Goal: Task Accomplishment & Management: Manage account settings

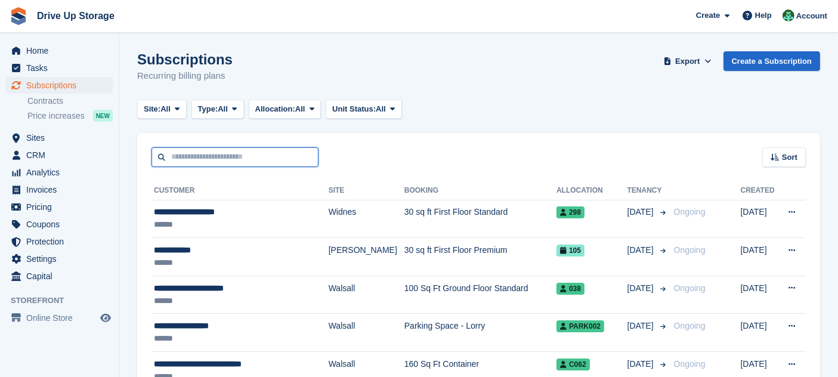
click at [277, 147] on input "text" at bounding box center [235, 157] width 167 height 20
type input "******"
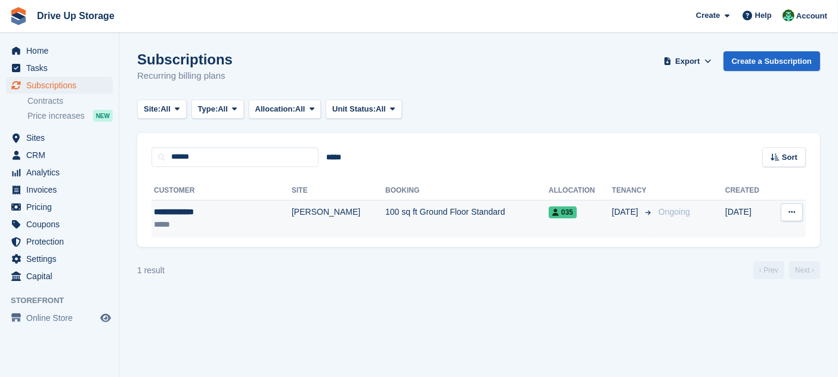
click at [385, 236] on td "100 sq ft Ground Floor Standard" at bounding box center [466, 219] width 163 height 38
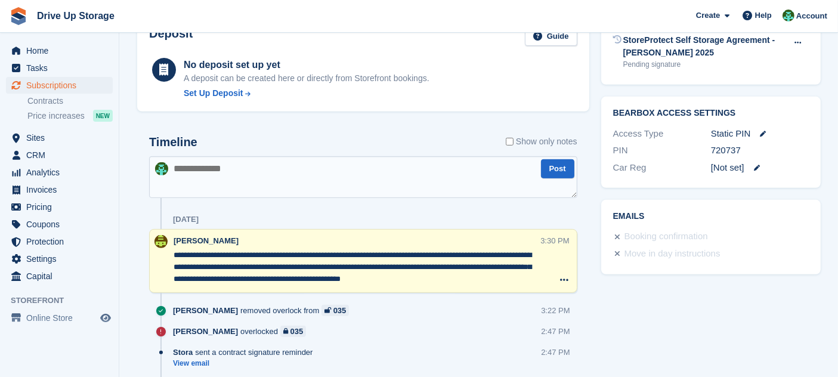
scroll to position [383, 0]
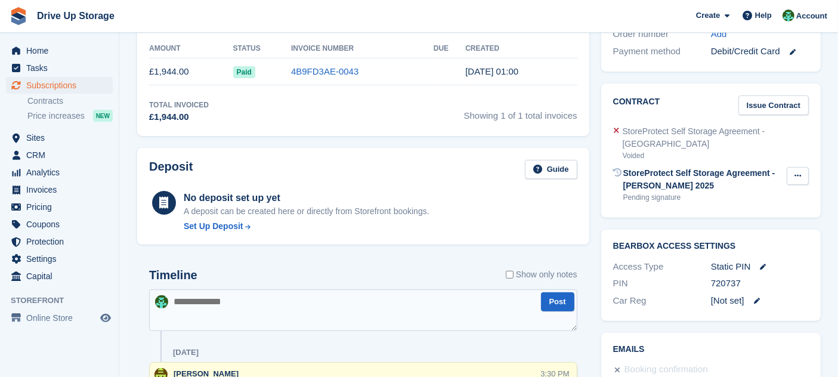
click at [796, 167] on button at bounding box center [798, 176] width 22 height 18
click at [769, 192] on p "Void contract" at bounding box center [752, 200] width 104 height 16
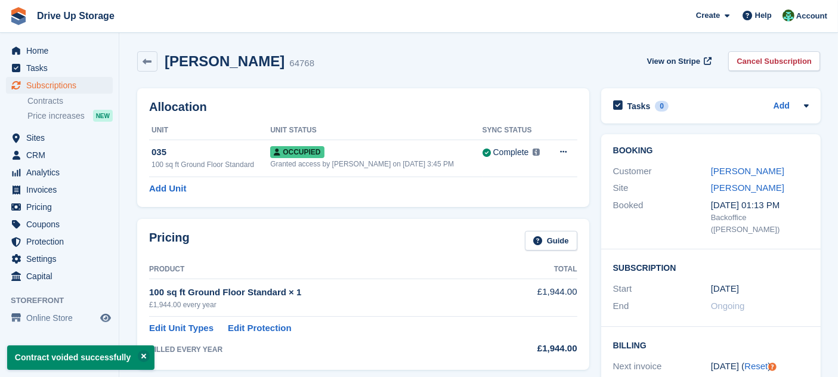
scroll to position [530, 0]
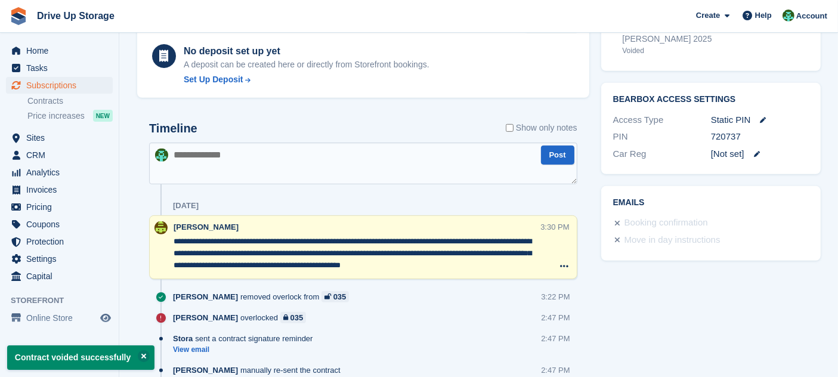
click at [327, 169] on textarea at bounding box center [363, 164] width 428 height 42
type textarea "******"
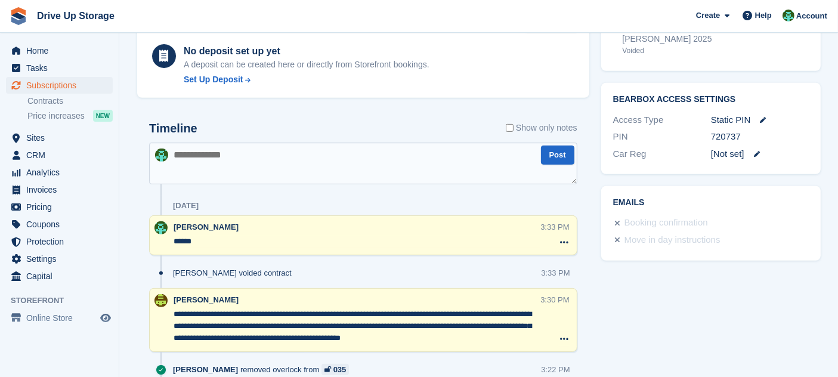
scroll to position [0, 0]
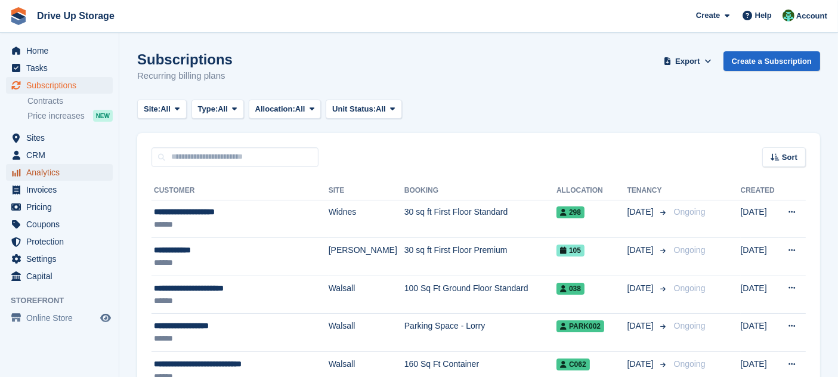
click at [95, 165] on span "Analytics" at bounding box center [62, 172] width 72 height 17
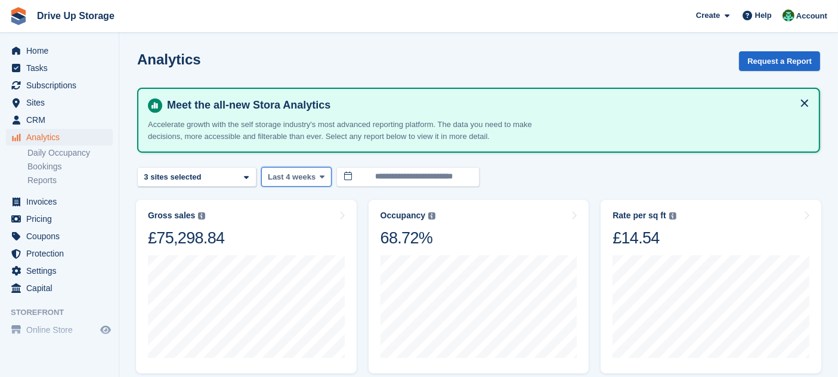
click at [305, 177] on span "Last 4 weeks" at bounding box center [292, 177] width 48 height 12
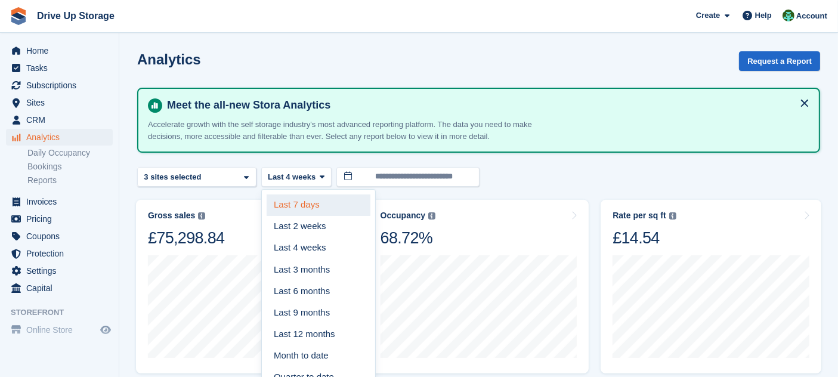
click at [305, 200] on link "Last 7 days" at bounding box center [319, 204] width 104 height 21
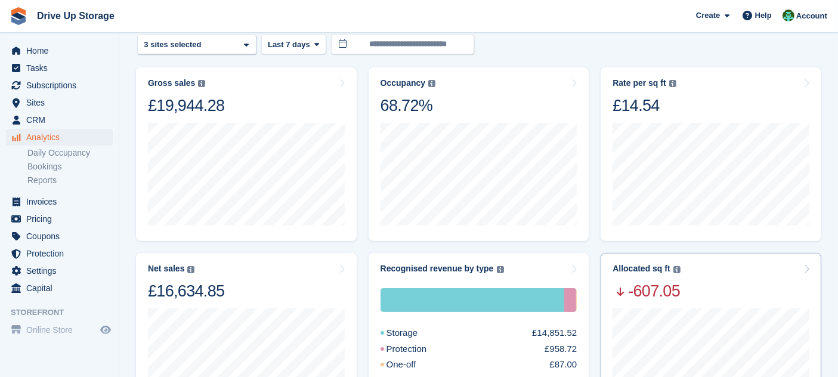
scroll to position [265, 0]
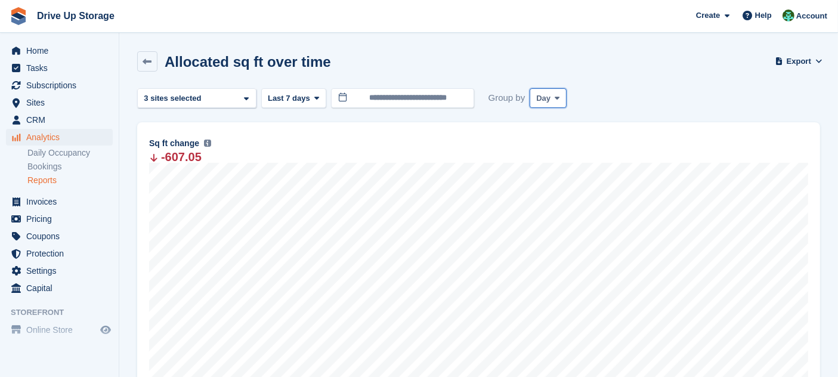
click at [540, 100] on span "Day" at bounding box center [543, 98] width 14 height 12
click at [549, 144] on link "Week" at bounding box center [587, 147] width 104 height 21
click at [239, 95] on div "[PERSON_NAME] 2 sites selected 3 sites selected" at bounding box center [196, 98] width 119 height 20
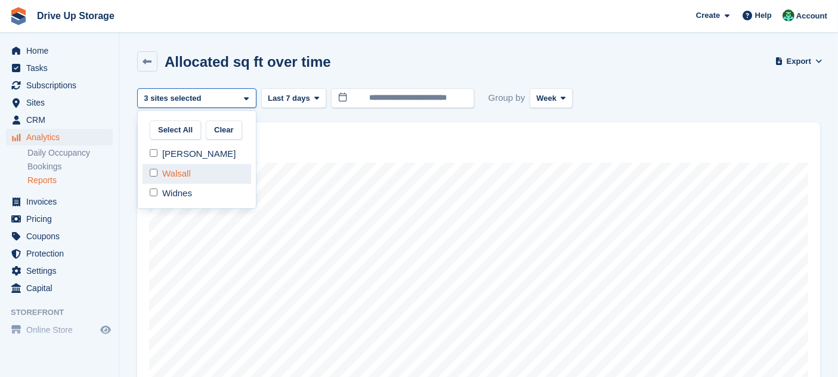
click at [172, 178] on div "Walsall" at bounding box center [197, 174] width 109 height 20
click at [176, 193] on div "Widnes" at bounding box center [197, 194] width 109 height 20
select select "****"
click at [298, 122] on div "Sq ft change The total change in allocated area from the beginning to the end o…" at bounding box center [478, 259] width 683 height 274
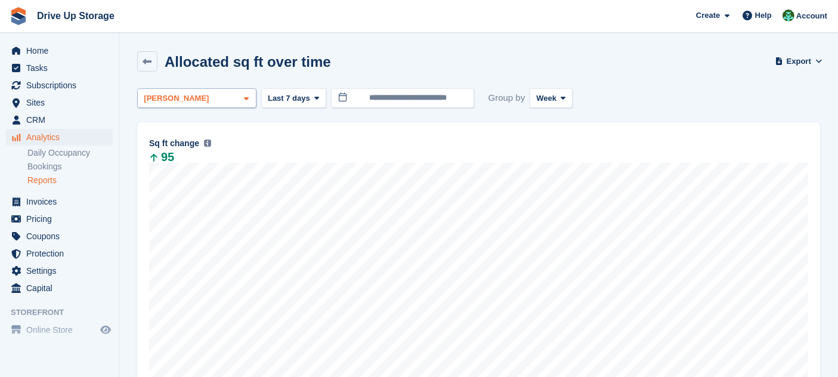
click at [223, 105] on div "[PERSON_NAME]" at bounding box center [196, 98] width 119 height 20
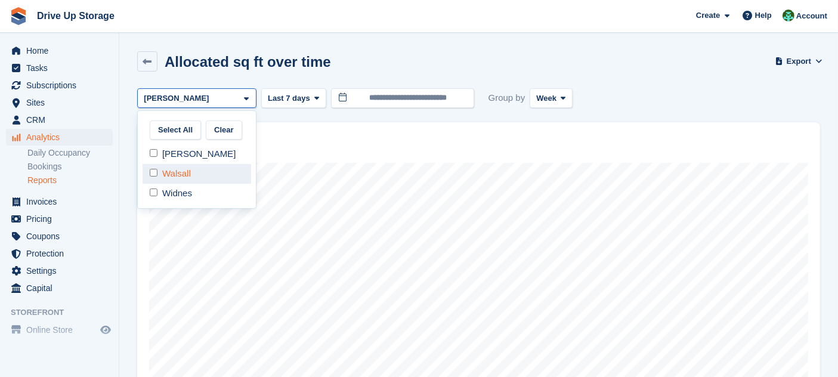
click at [160, 180] on div "Walsall" at bounding box center [197, 174] width 109 height 20
click at [163, 156] on div "[PERSON_NAME]" at bounding box center [197, 154] width 109 height 20
select select "****"
click at [346, 127] on div "Sq ft change The total change in allocated area from the beginning to the end o…" at bounding box center [478, 259] width 683 height 274
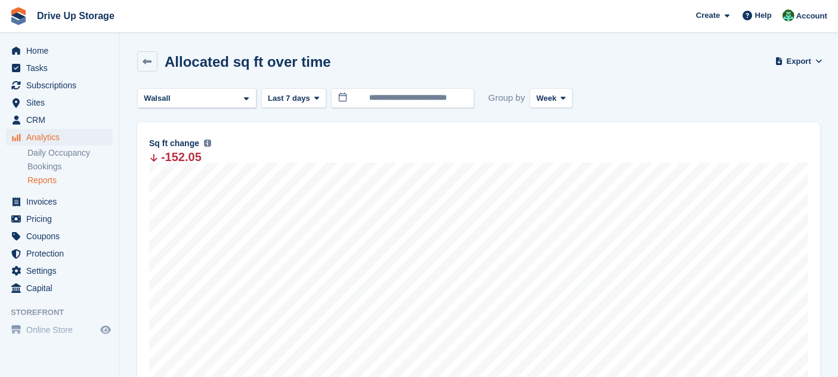
click at [196, 107] on div "**********" at bounding box center [478, 294] width 683 height 413
click at [199, 96] on div "Walsall" at bounding box center [196, 98] width 119 height 20
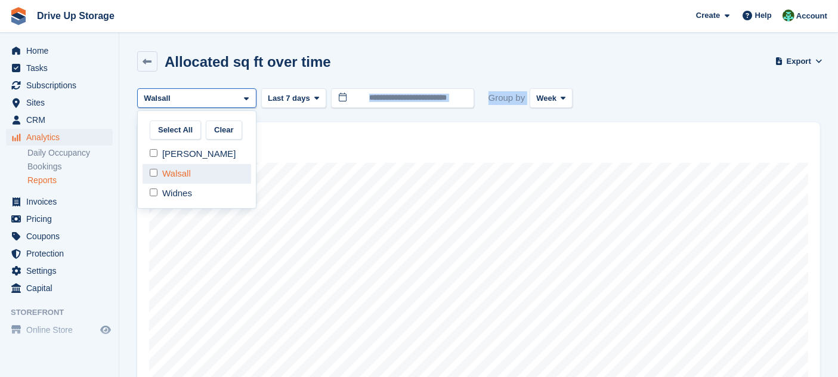
click at [178, 169] on div "Walsall" at bounding box center [197, 174] width 109 height 20
click at [178, 193] on div "Widnes" at bounding box center [197, 194] width 109 height 20
select select "****"
click at [381, 135] on div "4 Aug to 10 Aug Allocated 160 Deallocated -75 Change 85 Sq ft change The total …" at bounding box center [478, 259] width 683 height 274
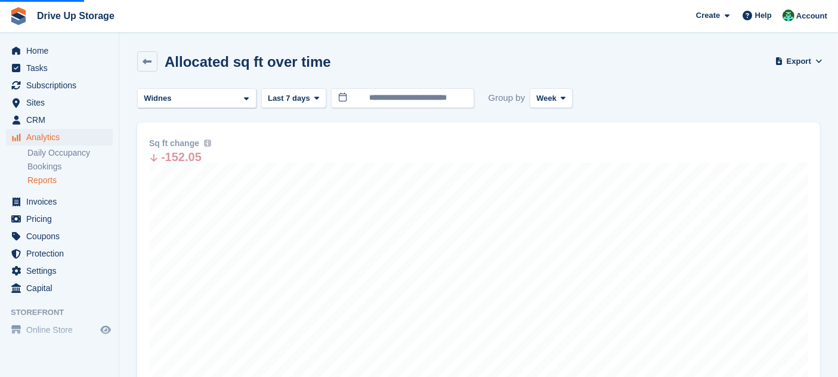
scroll to position [237, 0]
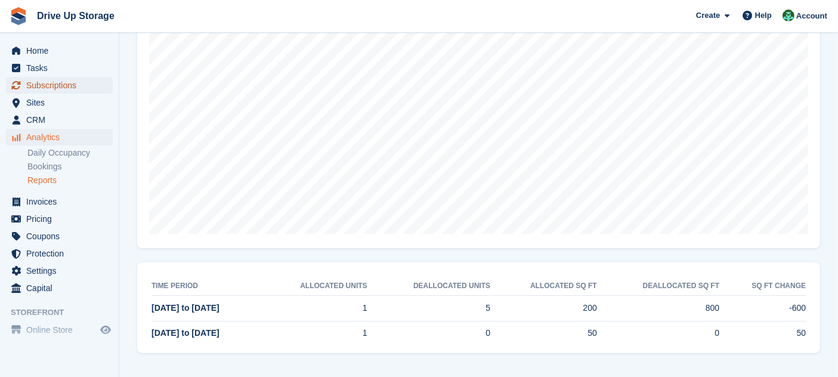
click at [92, 90] on span "Subscriptions" at bounding box center [62, 85] width 72 height 17
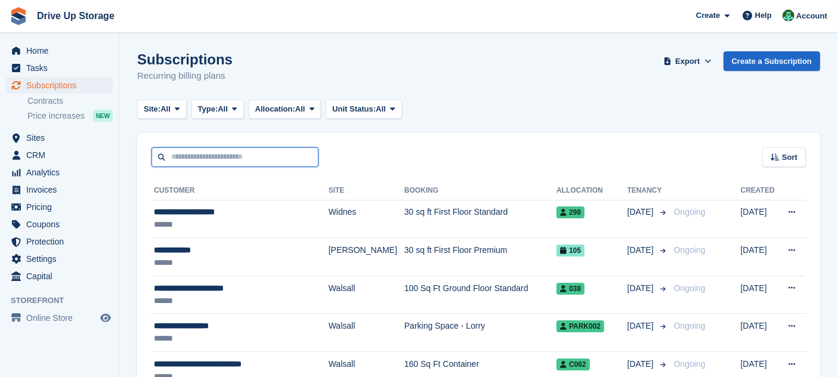
click at [235, 154] on input "text" at bounding box center [235, 157] width 167 height 20
type input "*****"
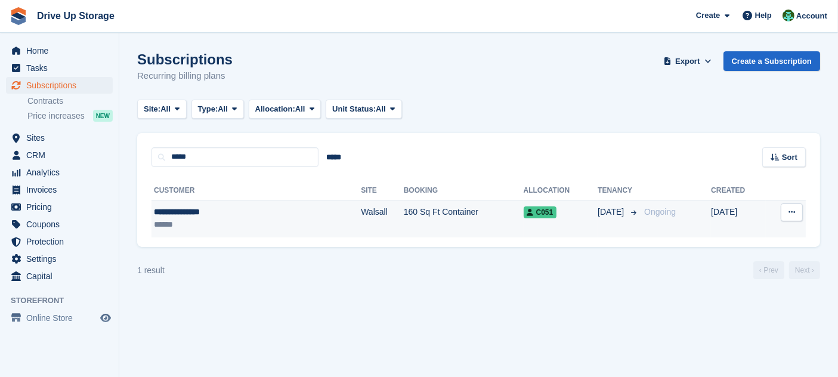
click at [404, 217] on td "160 Sq Ft Container" at bounding box center [464, 219] width 120 height 38
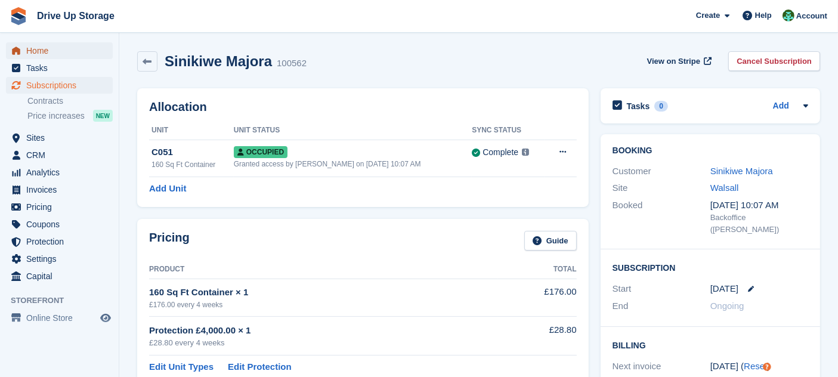
click at [78, 49] on span "Home" at bounding box center [62, 50] width 72 height 17
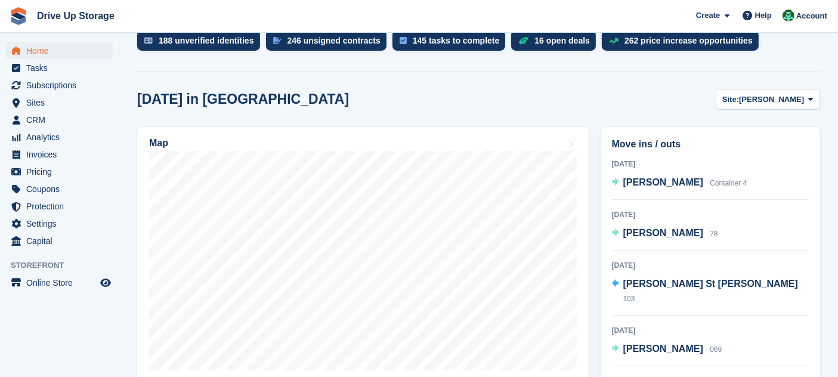
scroll to position [530, 0]
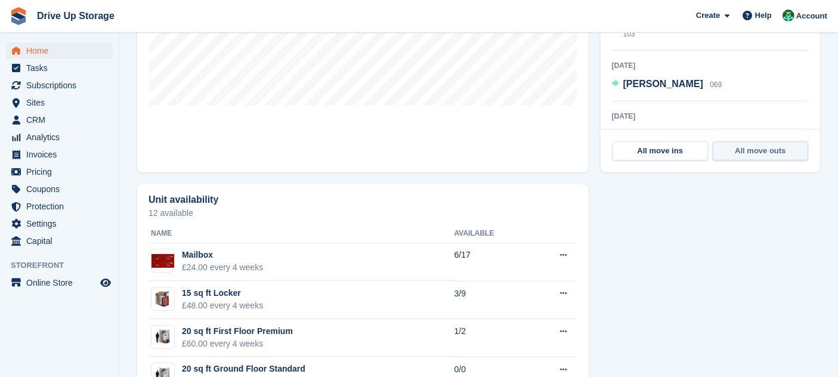
click at [730, 156] on link "All move outs" at bounding box center [760, 150] width 95 height 19
click at [651, 149] on link "All move ins" at bounding box center [660, 150] width 95 height 19
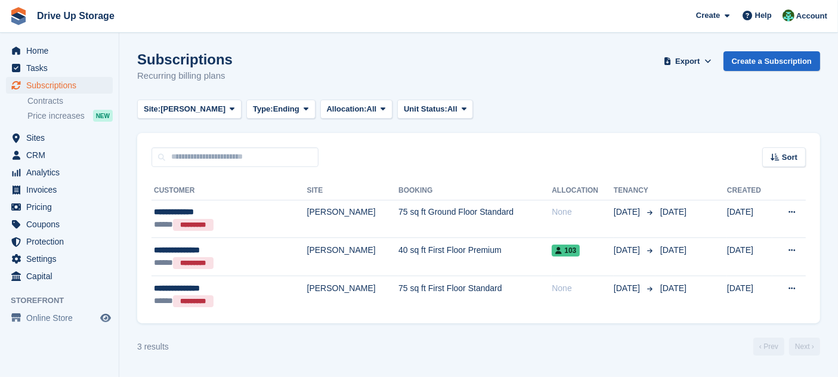
click at [392, 156] on div "Sort Sort by Customer name Date created Move in date Move out date Created (old…" at bounding box center [478, 150] width 683 height 34
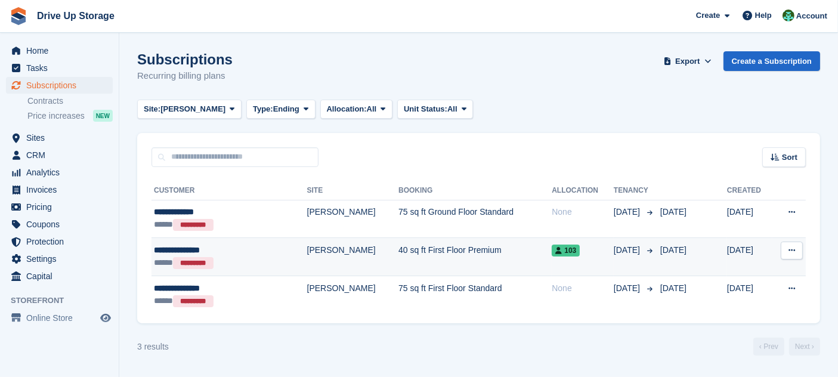
click at [413, 265] on td "40 sq ft First Floor Premium" at bounding box center [475, 257] width 153 height 38
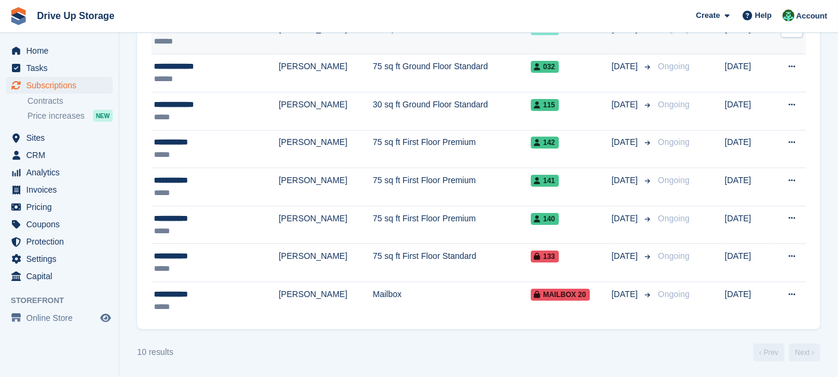
scroll to position [127, 0]
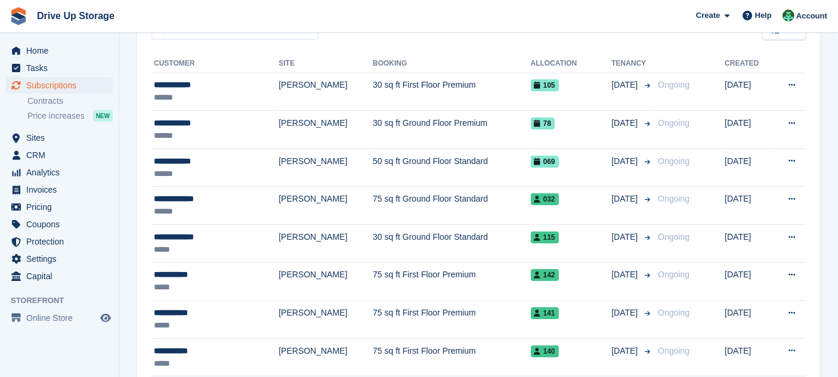
click at [390, 51] on div "**********" at bounding box center [478, 251] width 683 height 422
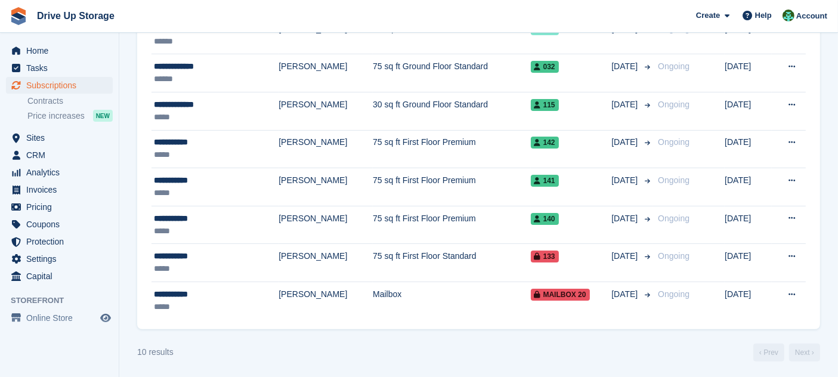
scroll to position [0, 0]
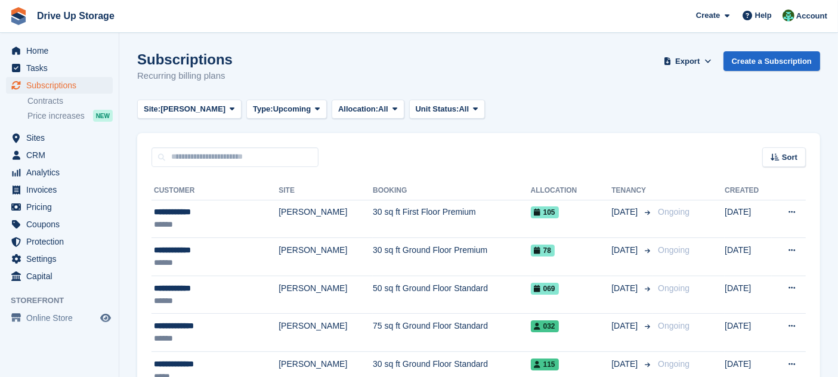
click at [368, 69] on div "Subscriptions Recurring billing plans Export Export Subscriptions Export a CSV …" at bounding box center [478, 74] width 683 height 46
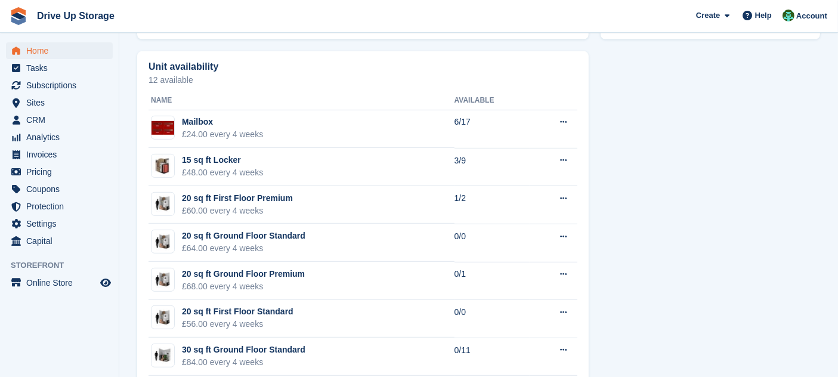
scroll to position [530, 0]
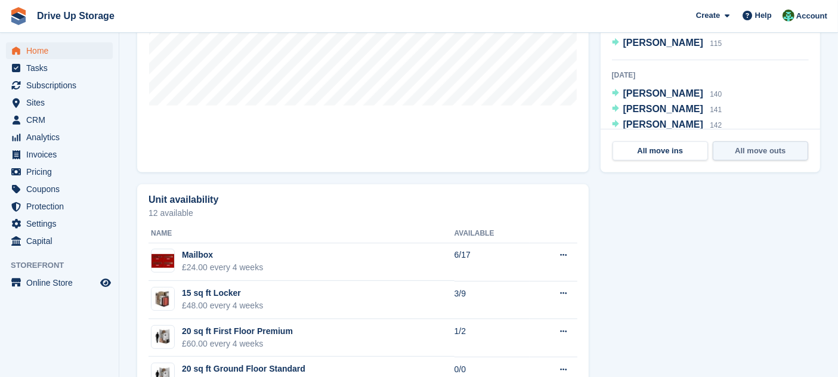
click at [782, 158] on link "All move outs" at bounding box center [760, 150] width 95 height 19
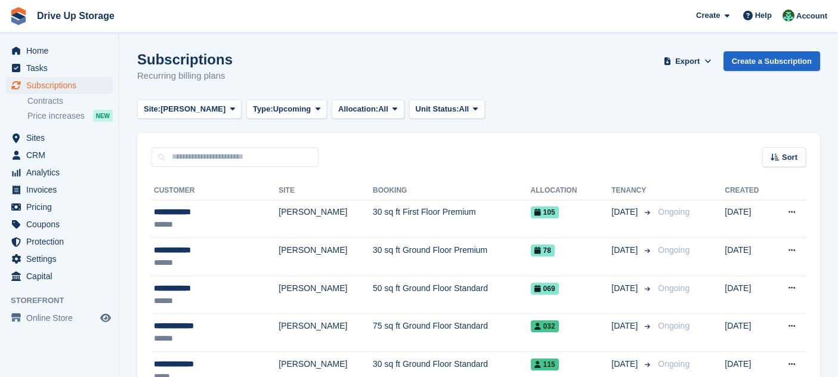
scroll to position [132, 0]
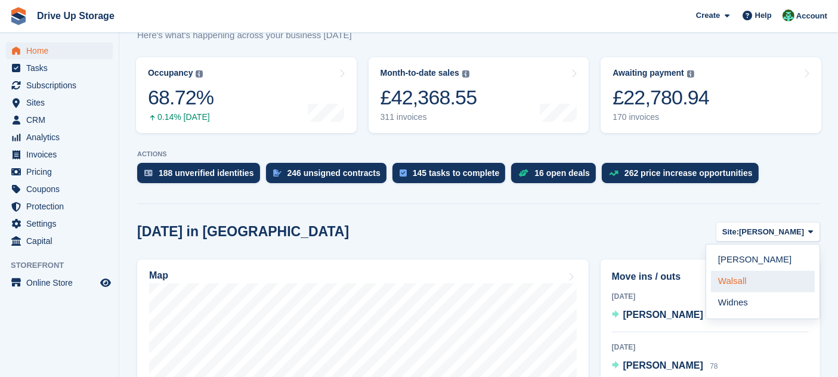
scroll to position [132, 0]
click at [750, 280] on link "Walsall" at bounding box center [763, 281] width 104 height 21
click at [734, 289] on link "Walsall" at bounding box center [763, 281] width 104 height 21
click at [733, 288] on link "Walsall" at bounding box center [763, 281] width 104 height 21
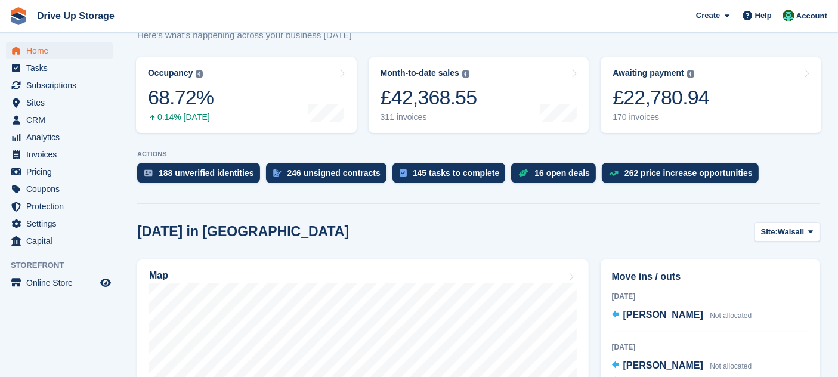
click at [750, 156] on p "ACTIONS" at bounding box center [478, 154] width 683 height 8
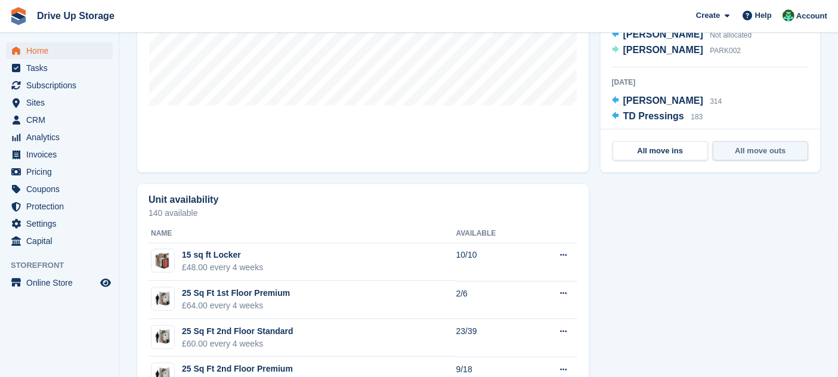
click at [751, 156] on link "All move outs" at bounding box center [760, 150] width 95 height 19
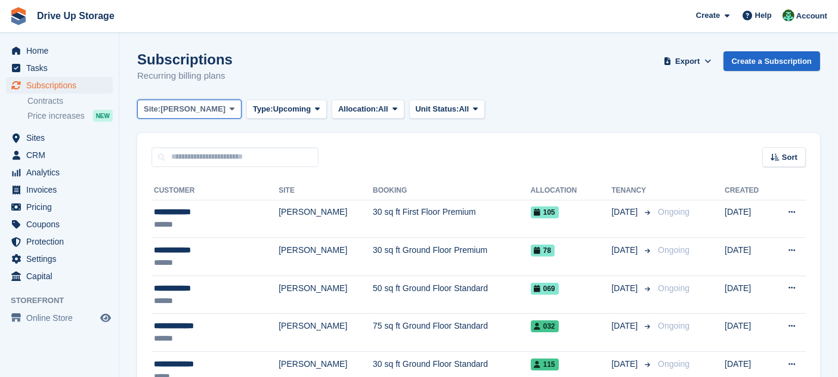
click at [190, 111] on button "Site: [PERSON_NAME]" at bounding box center [189, 110] width 104 height 20
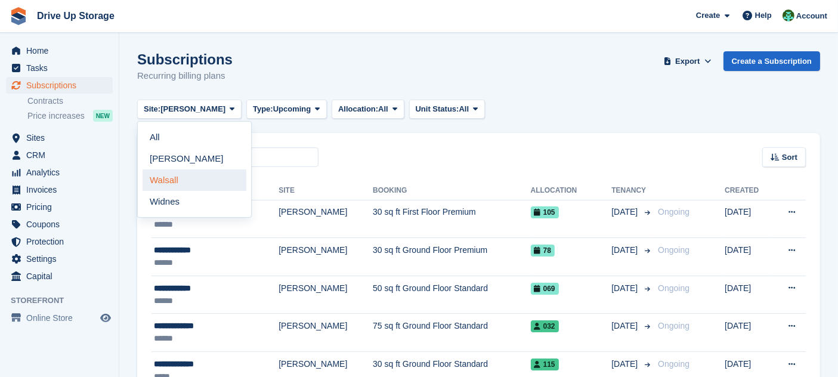
click at [189, 174] on link "Walsall" at bounding box center [195, 179] width 104 height 21
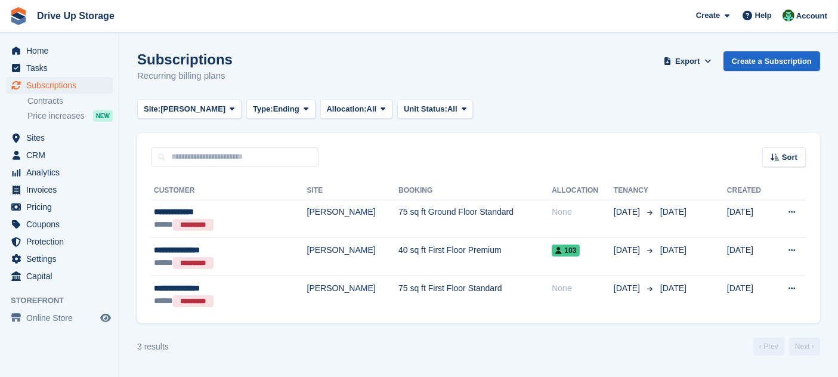
click at [366, 137] on div "Sort Sort by Customer name Date created Move in date Move out date Created (old…" at bounding box center [478, 150] width 683 height 34
click at [251, 98] on turbo-frame "Subscriptions Recurring billing plans Export Export Subscriptions Export a CSV …" at bounding box center [478, 203] width 683 height 304
click at [273, 111] on span "Ending" at bounding box center [286, 109] width 26 height 12
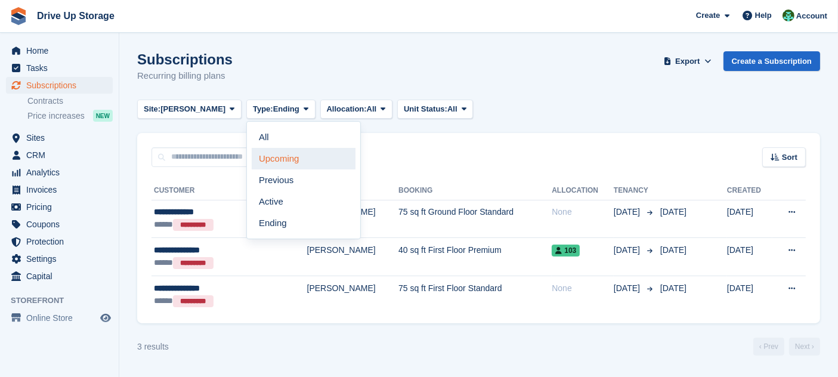
click at [286, 163] on link "Upcoming" at bounding box center [304, 158] width 104 height 21
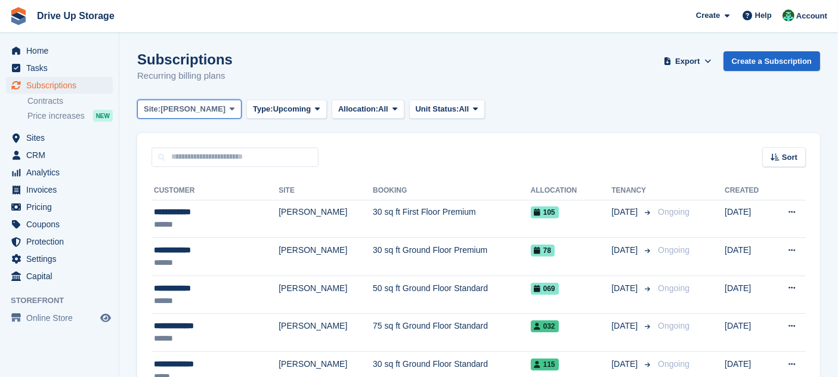
click at [170, 113] on span "[PERSON_NAME]" at bounding box center [192, 109] width 65 height 12
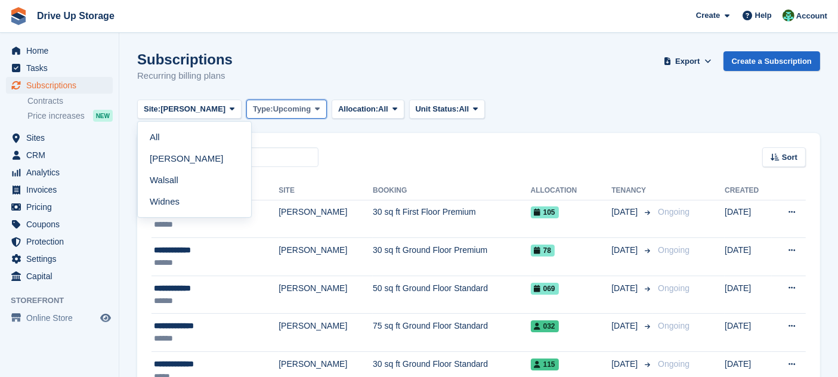
click at [273, 108] on span "Upcoming" at bounding box center [292, 109] width 38 height 12
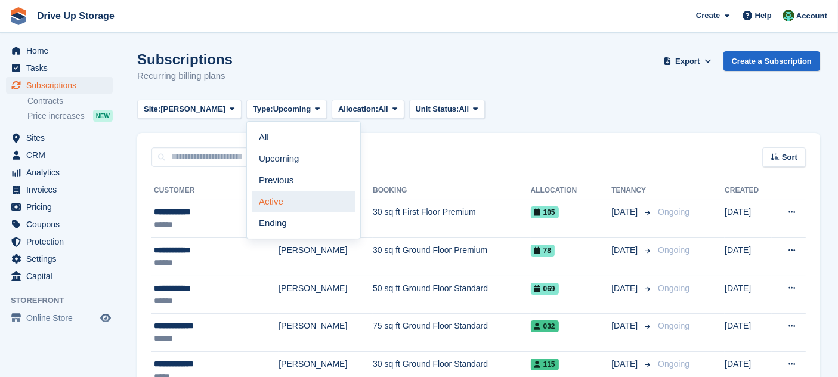
click at [264, 204] on link "Active" at bounding box center [304, 201] width 104 height 21
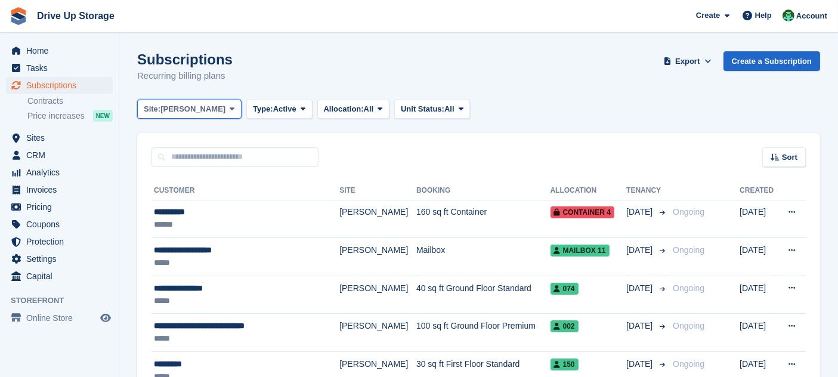
click at [228, 110] on span at bounding box center [233, 109] width 10 height 10
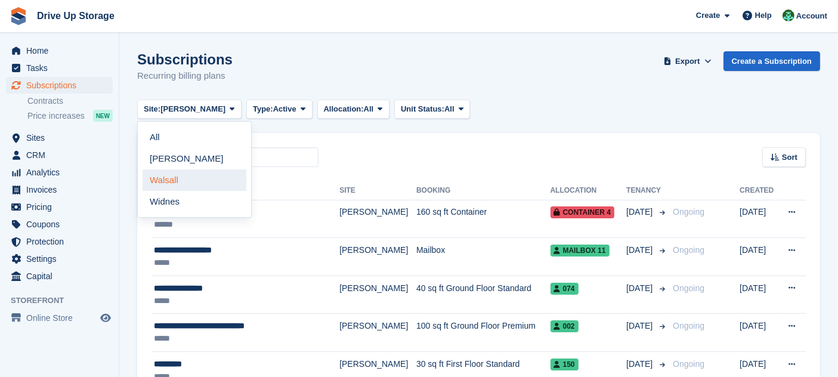
click at [192, 181] on link "Walsall" at bounding box center [195, 179] width 104 height 21
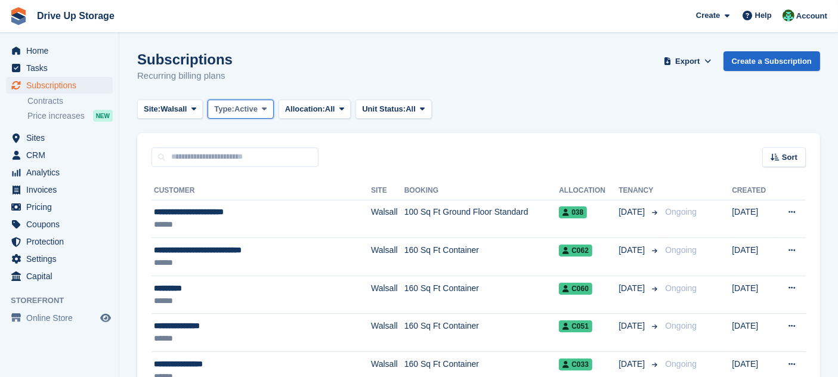
click at [245, 115] on button "Type: Active" at bounding box center [241, 110] width 66 height 20
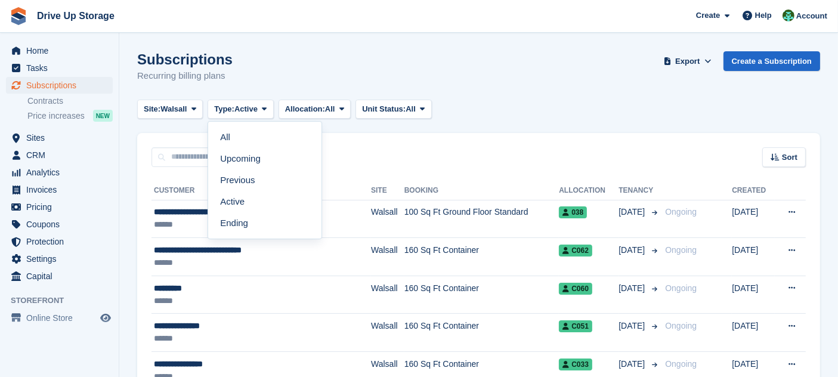
click at [498, 103] on div "Site: Walsall All Stroud Walsall Widnes Type: Active All Upcoming Previous Acti…" at bounding box center [478, 110] width 683 height 20
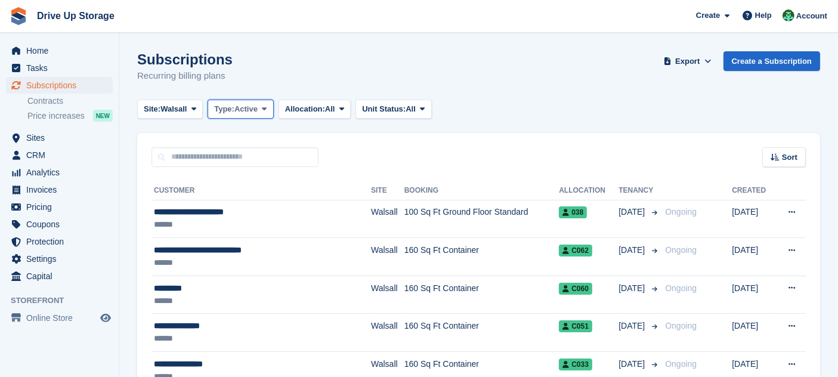
click at [258, 116] on button "Type: Active" at bounding box center [241, 110] width 66 height 20
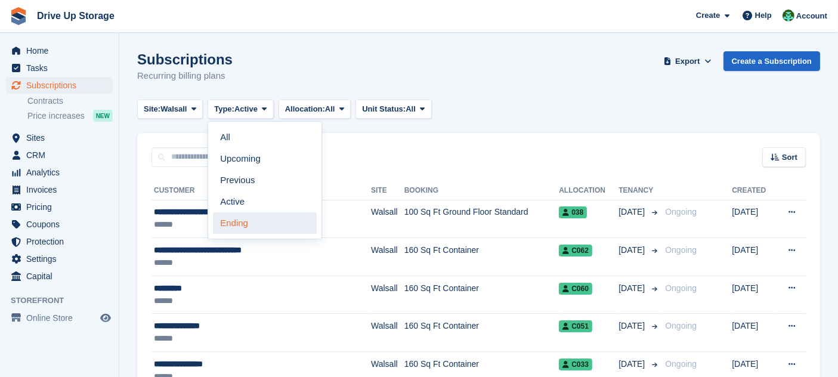
click at [281, 220] on link "Ending" at bounding box center [265, 222] width 104 height 21
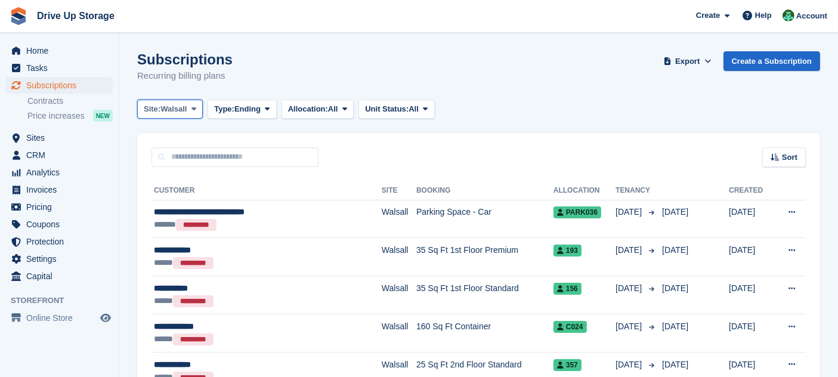
click at [169, 112] on span "Walsall" at bounding box center [173, 109] width 26 height 12
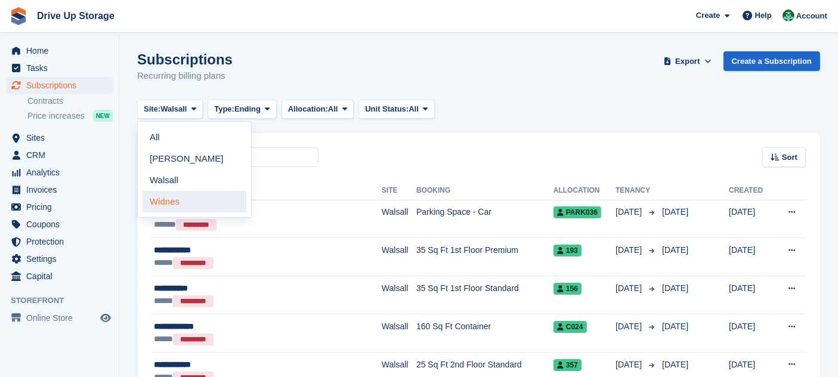
click at [185, 202] on link "Widnes" at bounding box center [195, 201] width 104 height 21
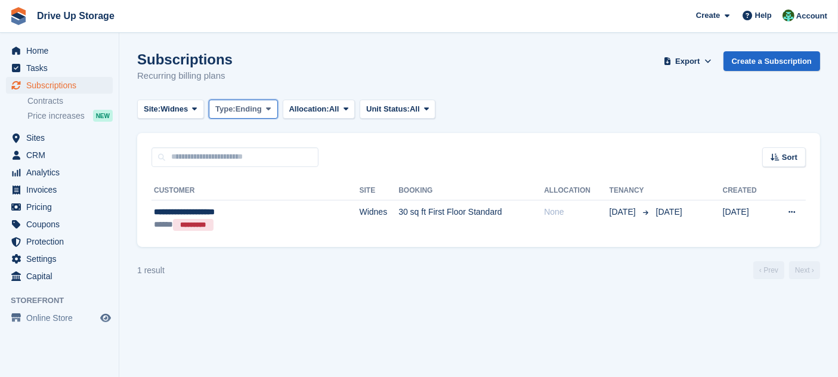
click at [254, 115] on span "Ending" at bounding box center [249, 109] width 26 height 12
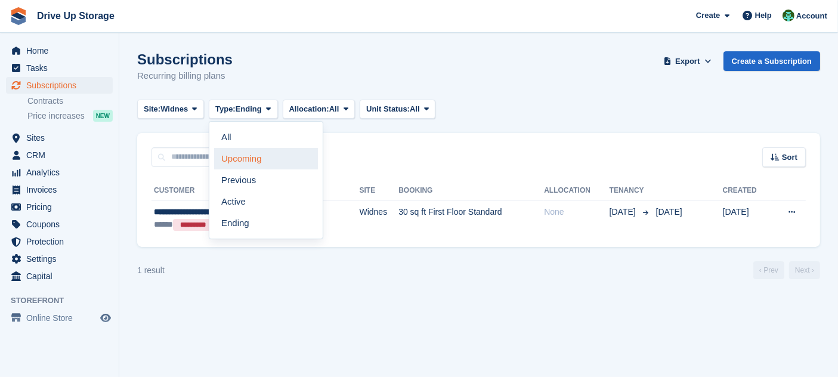
click at [255, 160] on link "Upcoming" at bounding box center [266, 158] width 104 height 21
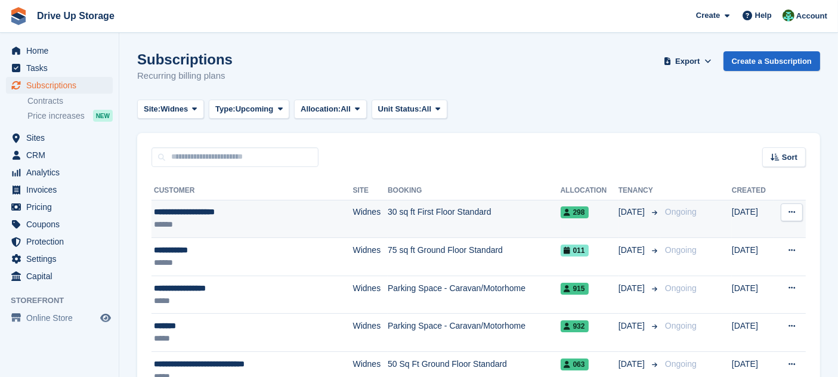
scroll to position [70, 0]
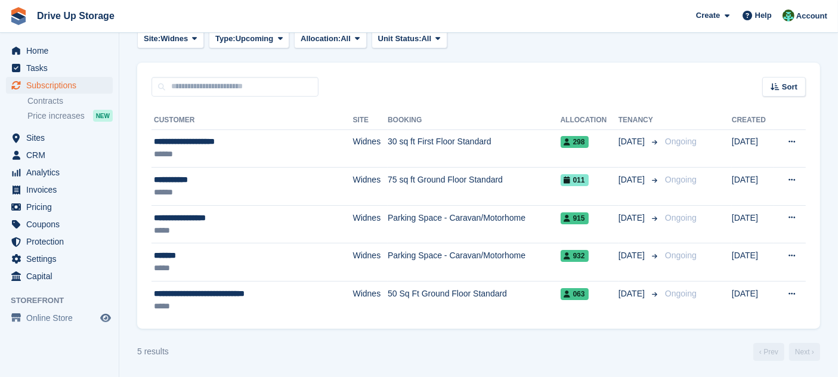
click at [265, 48] on turbo-frame "Subscriptions Recurring billing plans Export Export Subscriptions Export a CSV …" at bounding box center [478, 171] width 683 height 380
click at [268, 42] on span "Upcoming" at bounding box center [255, 39] width 38 height 12
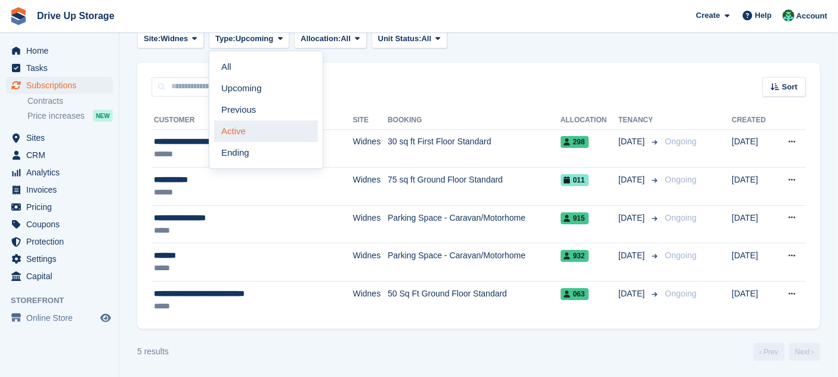
click at [277, 128] on link "Active" at bounding box center [266, 131] width 104 height 21
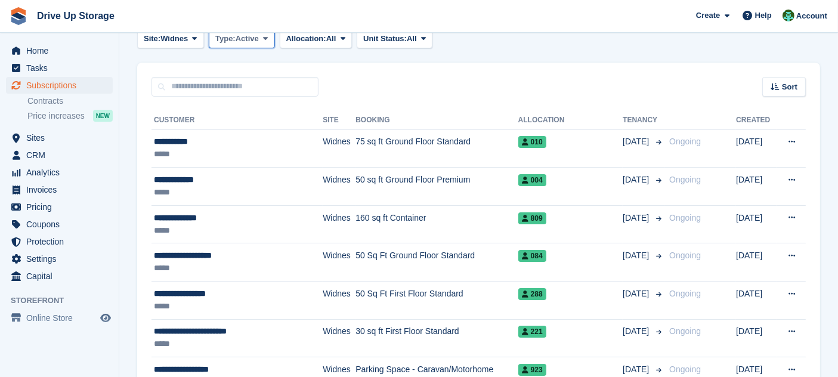
click at [236, 38] on span "Type:" at bounding box center [225, 39] width 20 height 12
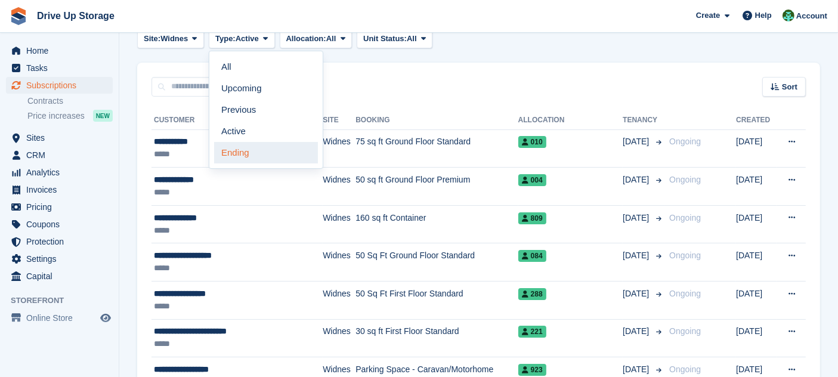
click at [266, 156] on link "Ending" at bounding box center [266, 152] width 104 height 21
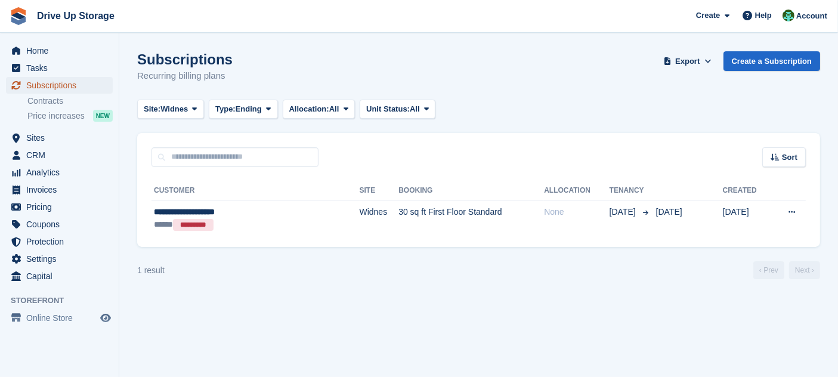
click at [42, 82] on span "Subscriptions" at bounding box center [62, 85] width 72 height 17
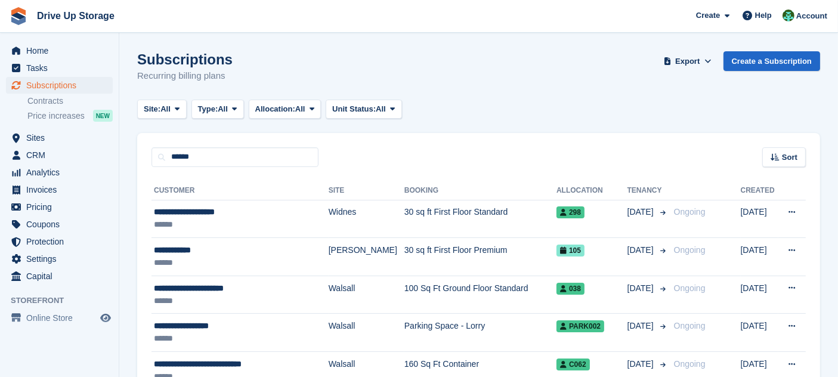
type input "******"
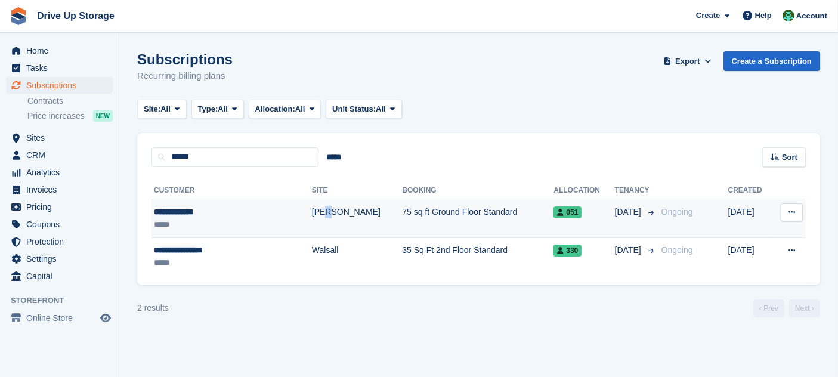
click at [312, 205] on td "[PERSON_NAME]" at bounding box center [357, 219] width 91 height 38
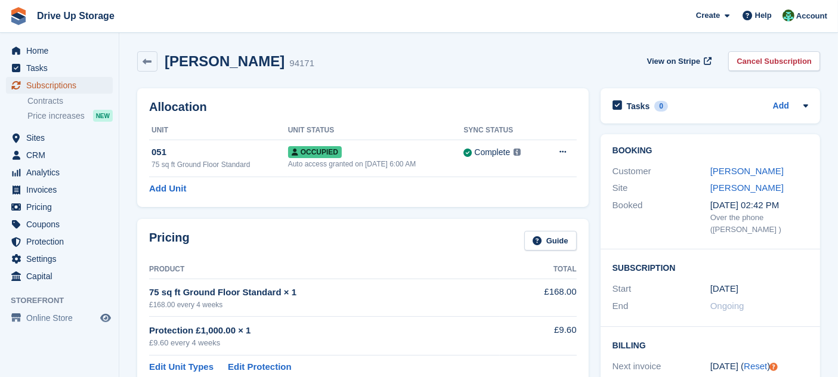
click at [84, 85] on span "Subscriptions" at bounding box center [62, 85] width 72 height 17
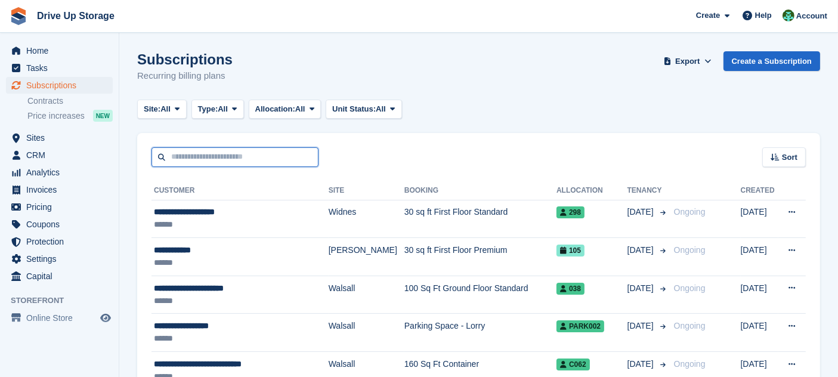
click at [298, 160] on input "text" at bounding box center [235, 157] width 167 height 20
type input "**********"
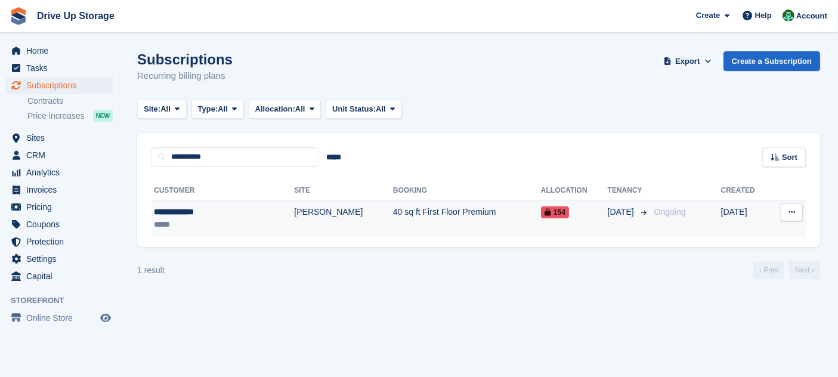
click at [393, 213] on td "40 sq ft First Floor Premium" at bounding box center [467, 219] width 148 height 38
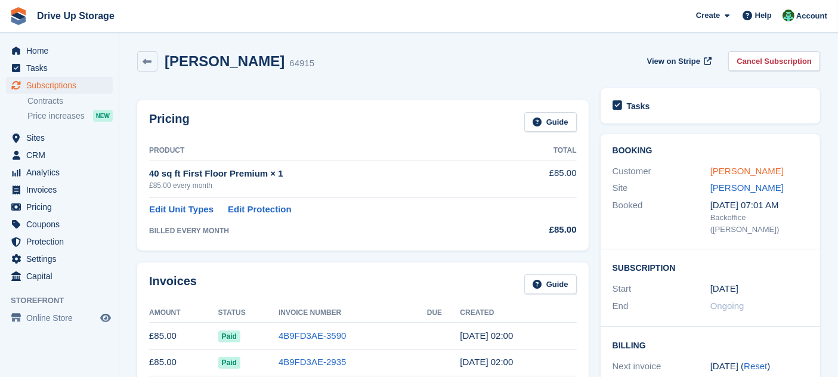
click at [730, 168] on link "[PERSON_NAME]" at bounding box center [747, 171] width 73 height 10
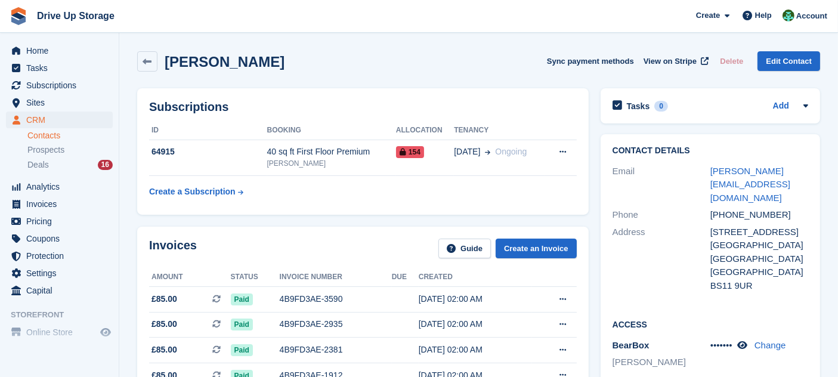
click at [354, 61] on div "Jamie Tibbles Sync payment methods View on Stripe Delete Edit Contact" at bounding box center [478, 61] width 683 height 20
drag, startPoint x: 770, startPoint y: 189, endPoint x: 724, endPoint y: 185, distance: 45.5
click at [724, 208] on div "+447792093618" at bounding box center [760, 215] width 98 height 14
copy div "7792093618"
click at [150, 60] on icon at bounding box center [147, 61] width 9 height 9
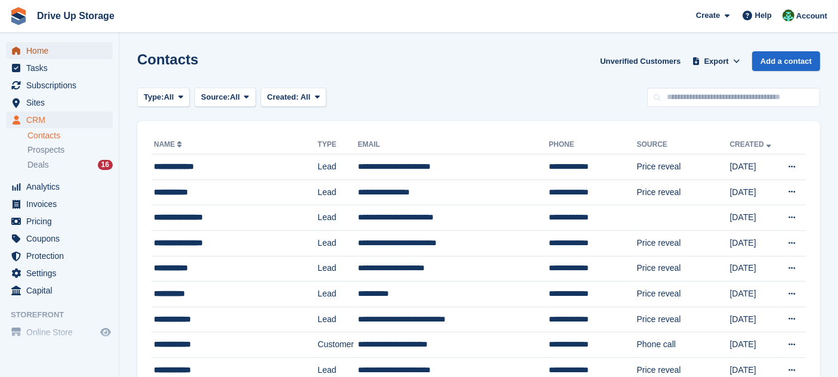
click at [48, 52] on span "Home" at bounding box center [62, 50] width 72 height 17
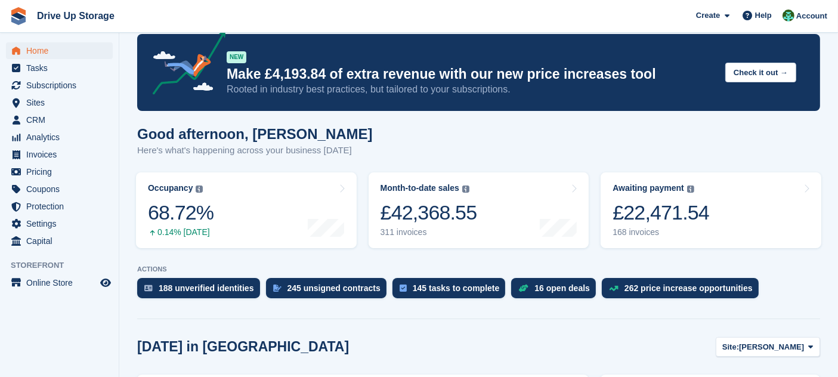
scroll to position [283, 0]
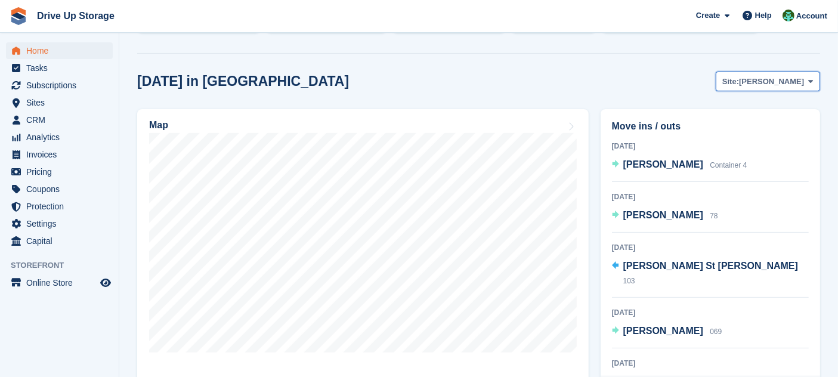
click at [803, 85] on span "[PERSON_NAME]" at bounding box center [771, 82] width 65 height 12
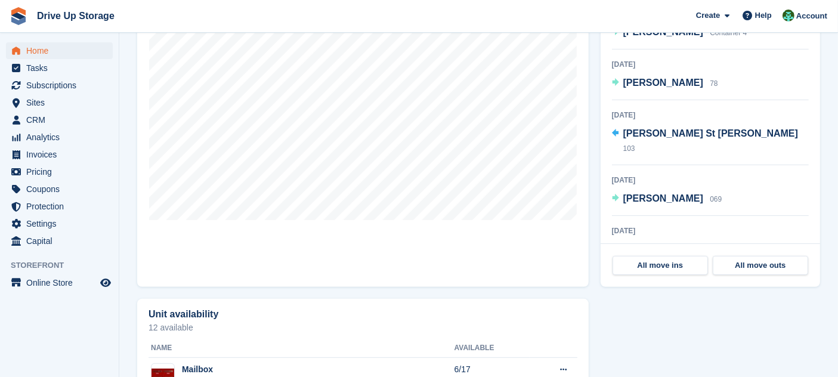
scroll to position [132, 0]
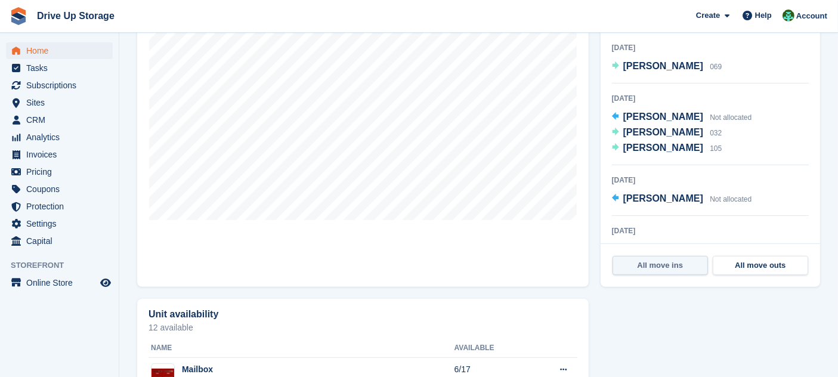
click at [678, 265] on link "All move ins" at bounding box center [660, 265] width 95 height 19
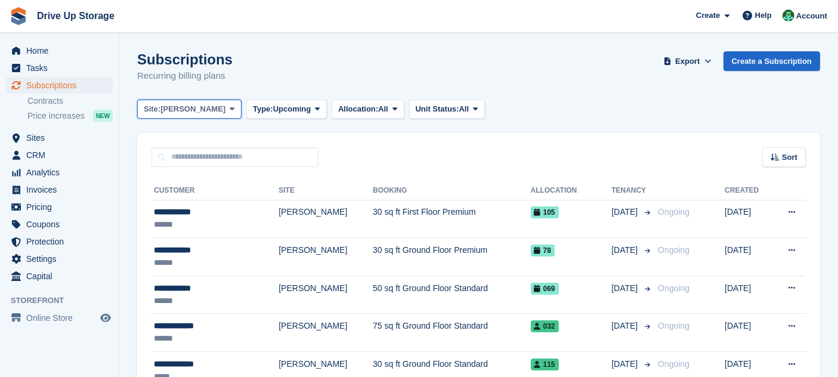
click at [230, 109] on icon at bounding box center [232, 109] width 5 height 8
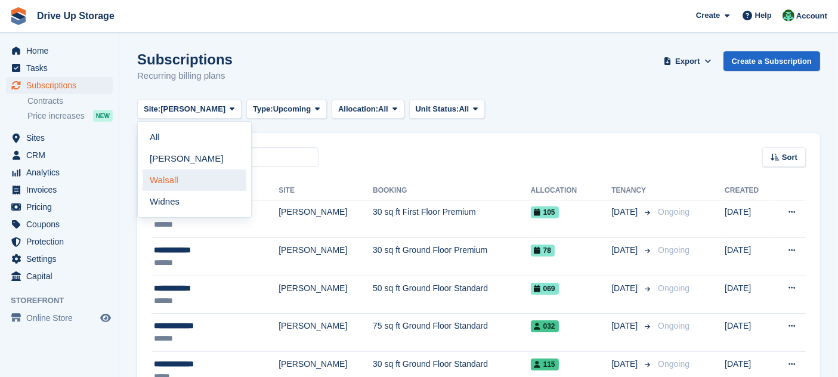
click at [187, 180] on link "Walsall" at bounding box center [195, 179] width 104 height 21
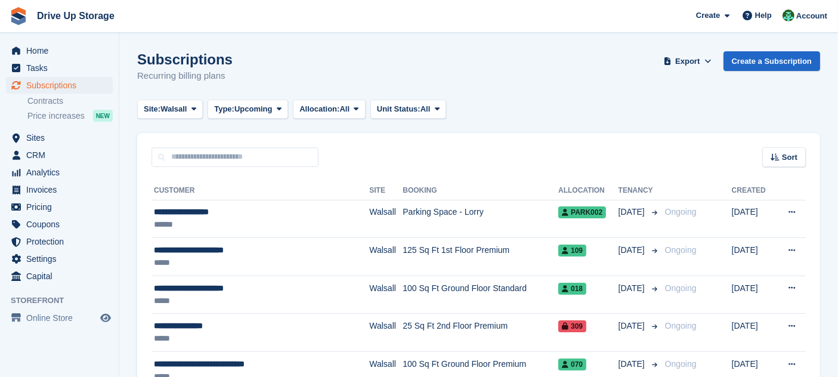
click at [155, 118] on button "Site: Walsall" at bounding box center [170, 110] width 66 height 20
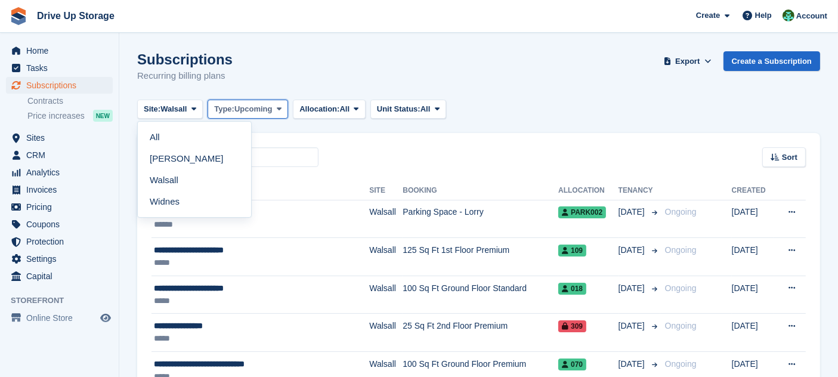
click at [261, 115] on button "Type: Upcoming" at bounding box center [248, 110] width 81 height 20
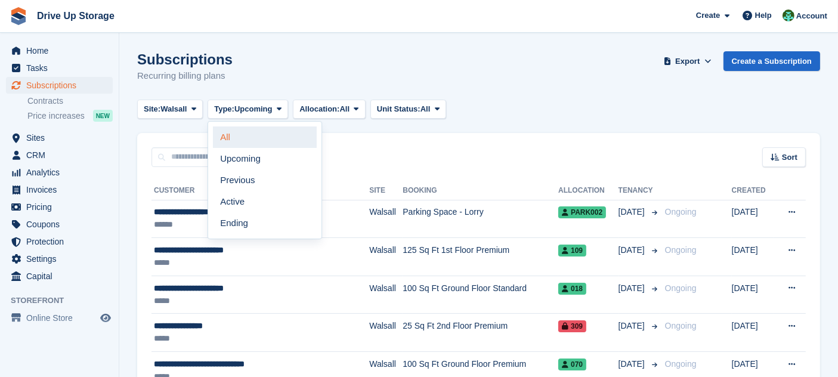
click at [255, 140] on link "All" at bounding box center [265, 136] width 104 height 21
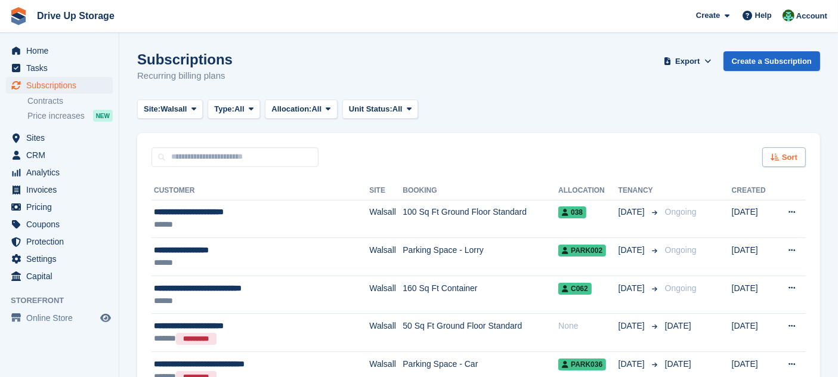
drag, startPoint x: 791, startPoint y: 144, endPoint x: 790, endPoint y: 160, distance: 16.2
click at [791, 146] on div "Sort Sort by Customer name Date created Move in date Move out date Created (old…" at bounding box center [478, 150] width 683 height 34
click at [790, 160] on span "Sort" at bounding box center [790, 158] width 16 height 12
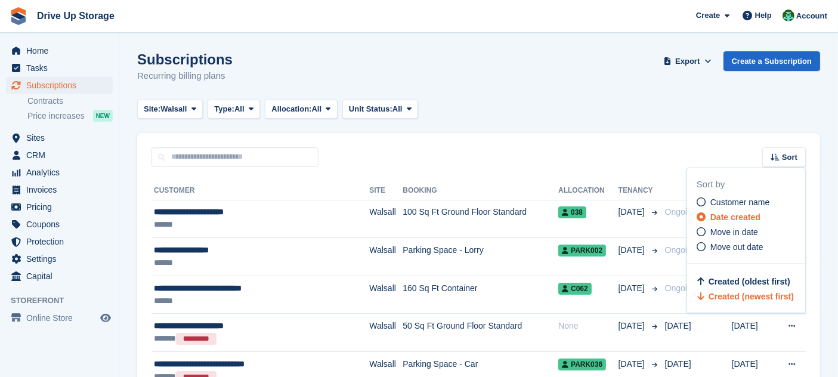
click at [740, 232] on span "Move in date" at bounding box center [735, 232] width 48 height 10
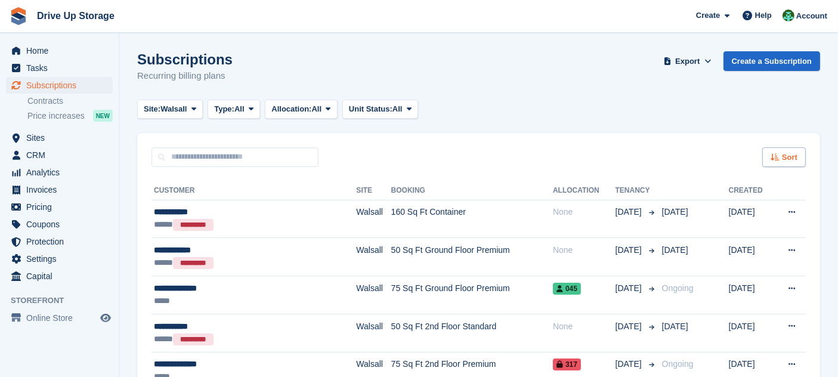
click at [776, 156] on icon at bounding box center [775, 157] width 9 height 8
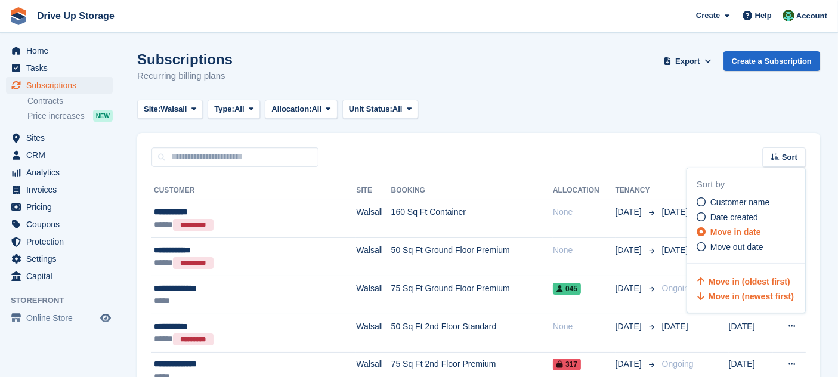
click at [769, 292] on span "Move in (newest first)" at bounding box center [751, 297] width 85 height 10
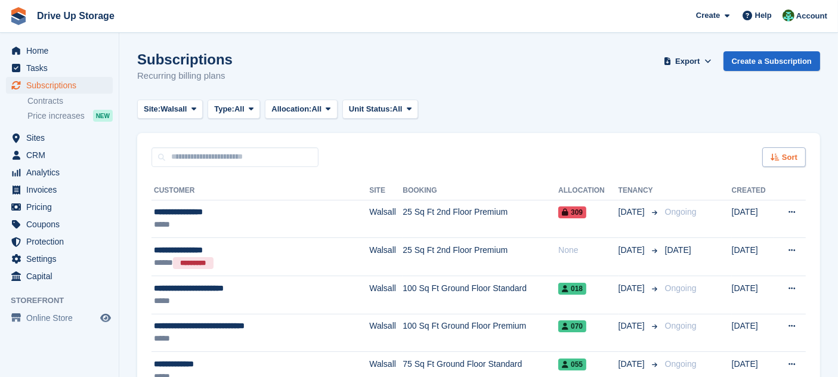
click at [787, 161] on span "Sort" at bounding box center [790, 158] width 16 height 12
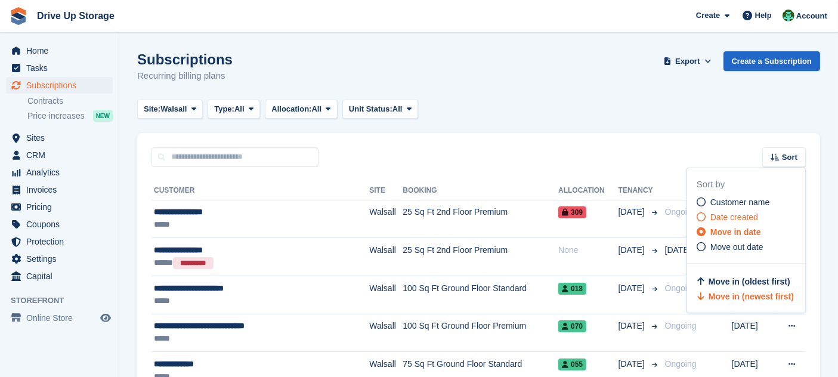
click at [750, 221] on span "Date created" at bounding box center [735, 217] width 48 height 10
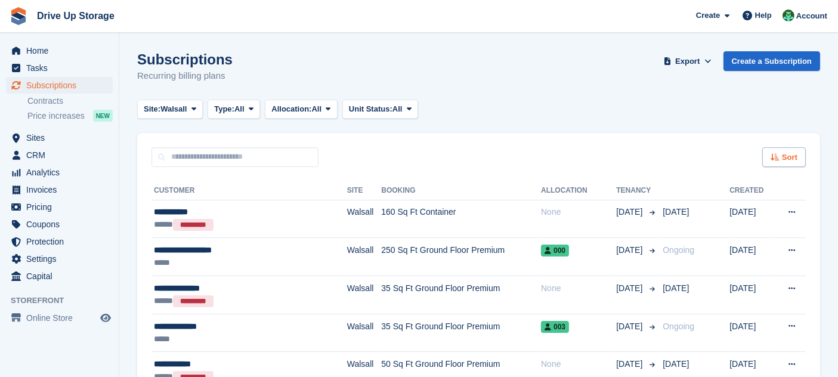
click at [786, 162] on span "Sort" at bounding box center [790, 158] width 16 height 12
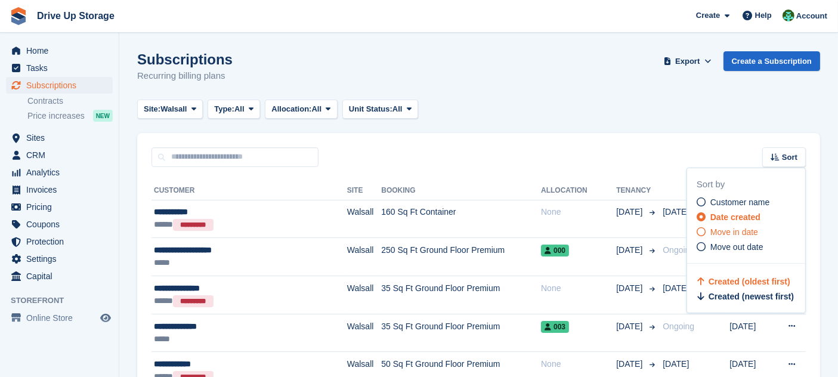
click at [743, 236] on span "Move in date" at bounding box center [735, 232] width 48 height 10
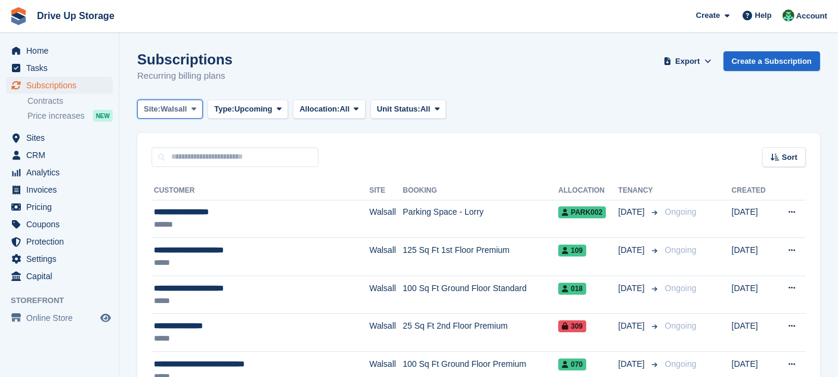
click at [175, 101] on button "Site: Walsall" at bounding box center [170, 110] width 66 height 20
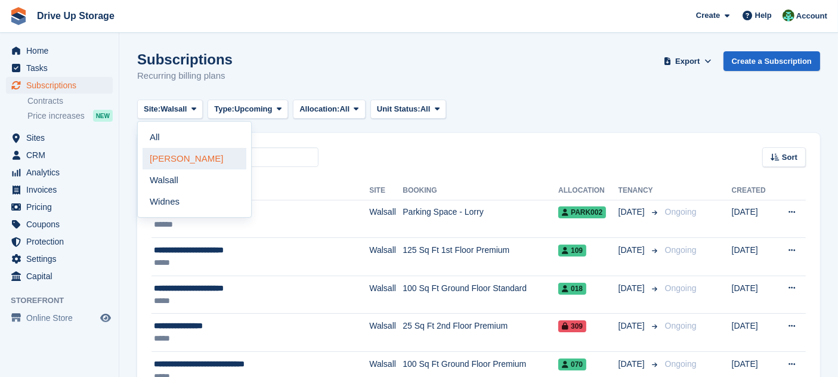
click at [188, 161] on link "[PERSON_NAME]" at bounding box center [195, 158] width 104 height 21
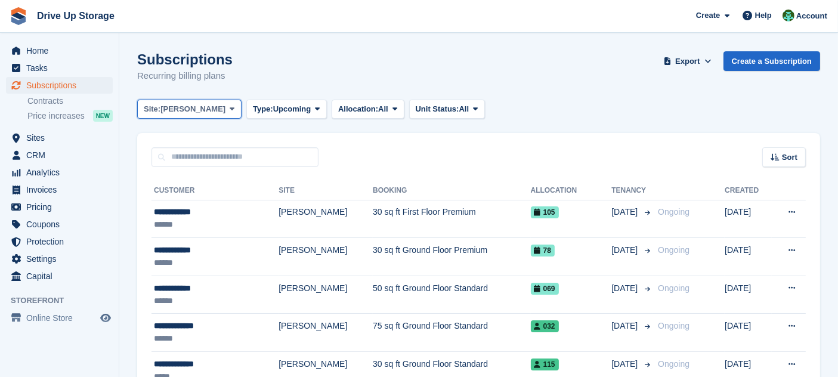
click at [186, 110] on span "[PERSON_NAME]" at bounding box center [192, 109] width 65 height 12
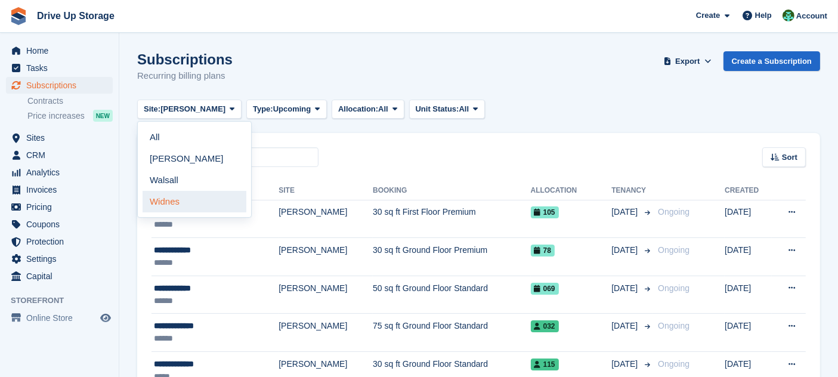
click at [187, 202] on link "Widnes" at bounding box center [195, 201] width 104 height 21
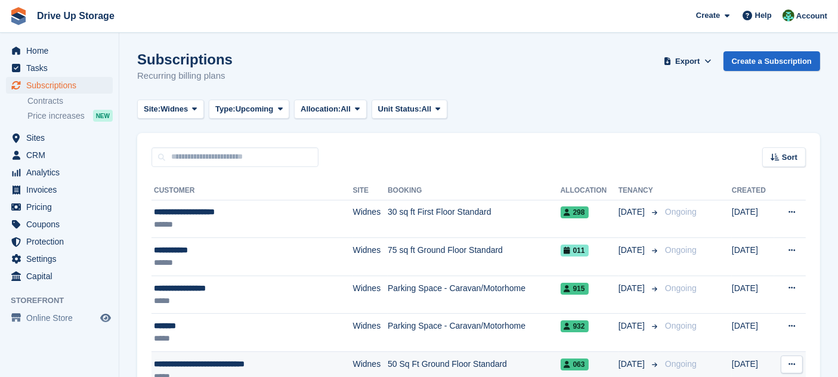
click at [272, 376] on div "*****" at bounding box center [233, 377] width 158 height 13
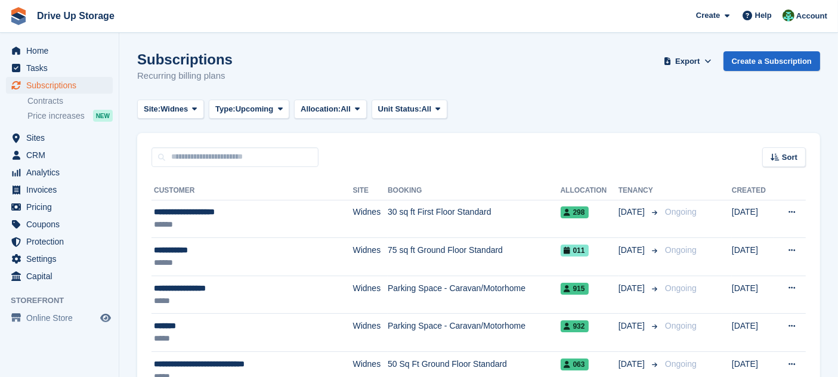
click at [498, 67] on div "Subscriptions Recurring billing plans Export Export Subscriptions Export a CSV …" at bounding box center [478, 74] width 683 height 46
click at [169, 112] on span "Widnes" at bounding box center [173, 109] width 27 height 12
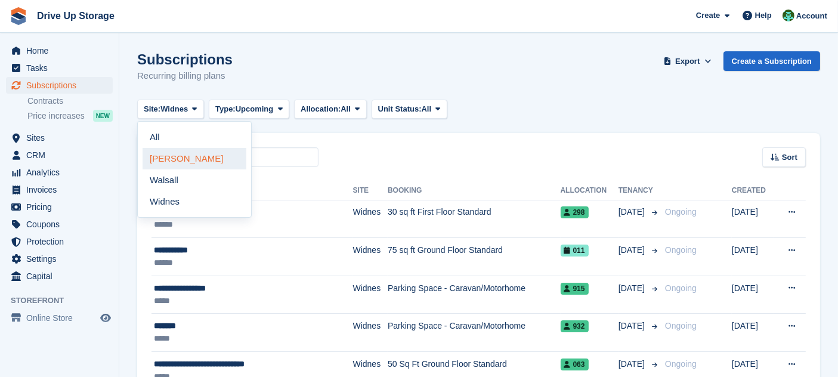
click at [175, 157] on link "[PERSON_NAME]" at bounding box center [195, 158] width 104 height 21
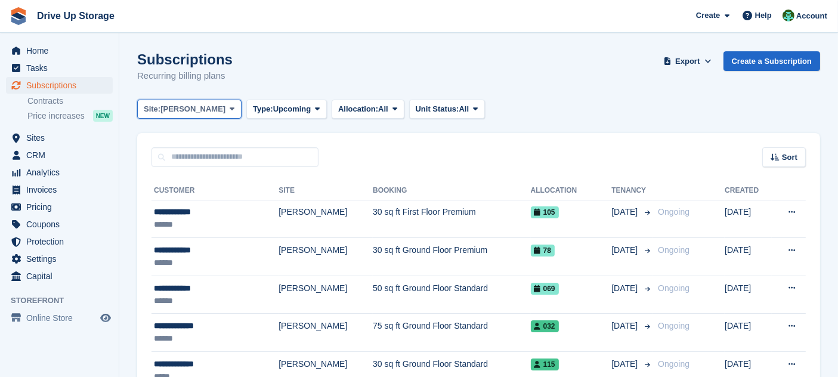
click at [193, 117] on button "Site: Stroud" at bounding box center [189, 110] width 104 height 20
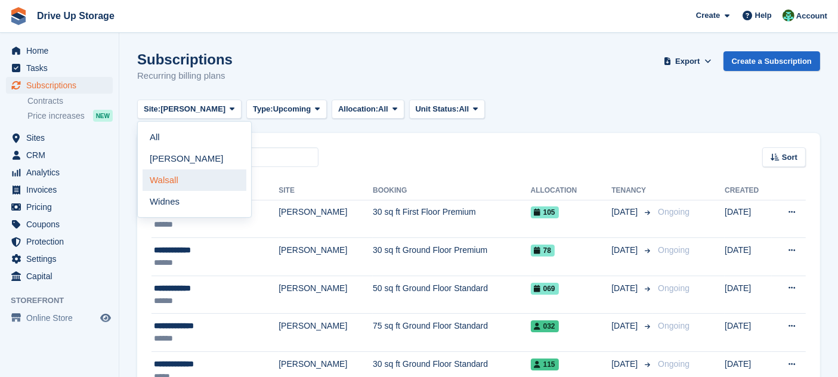
click at [175, 180] on link "Walsall" at bounding box center [195, 179] width 104 height 21
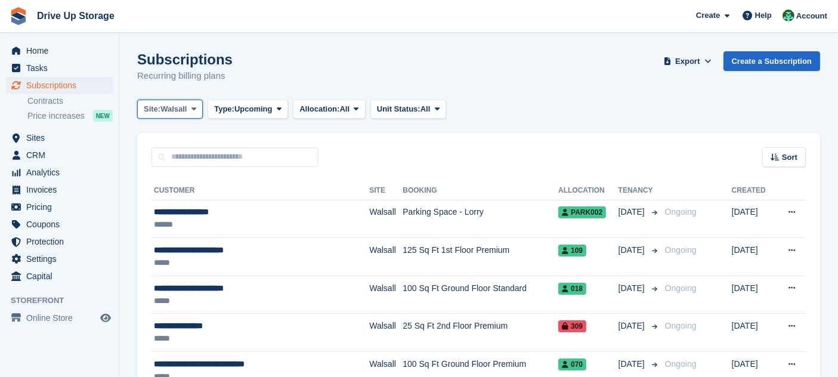
drag, startPoint x: 191, startPoint y: 112, endPoint x: 192, endPoint y: 129, distance: 16.7
click at [191, 112] on span at bounding box center [194, 109] width 10 height 10
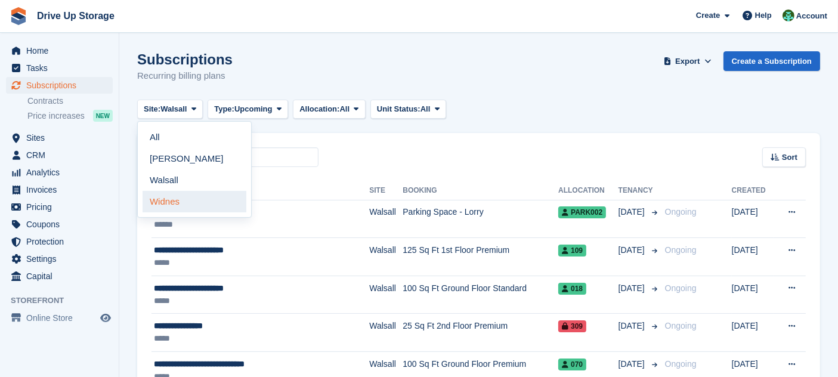
click at [197, 195] on link "Widnes" at bounding box center [195, 201] width 104 height 21
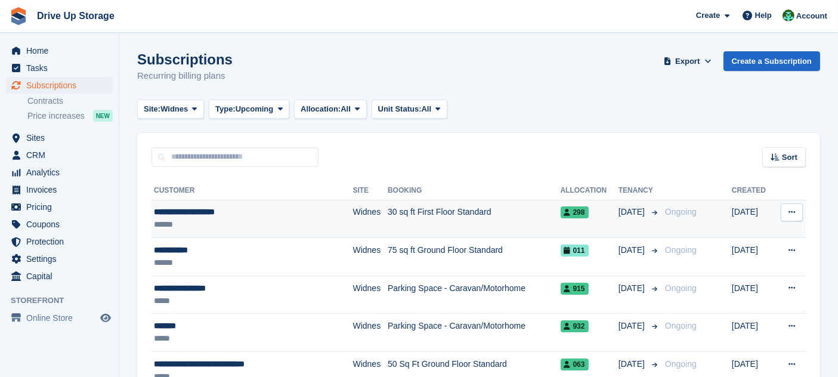
scroll to position [70, 0]
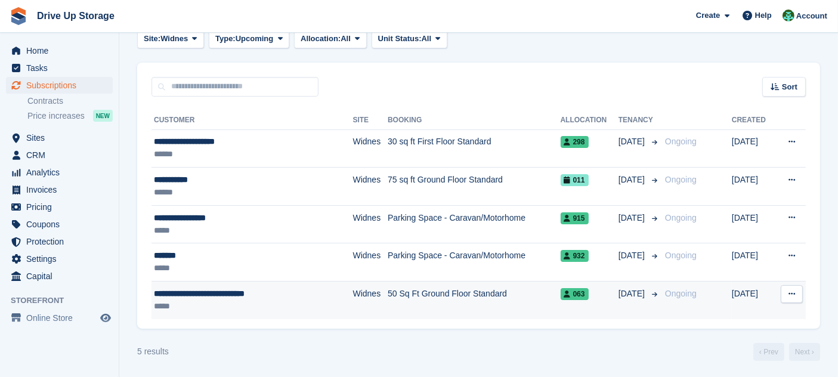
click at [655, 299] on td "[DATE]" at bounding box center [640, 301] width 42 height 38
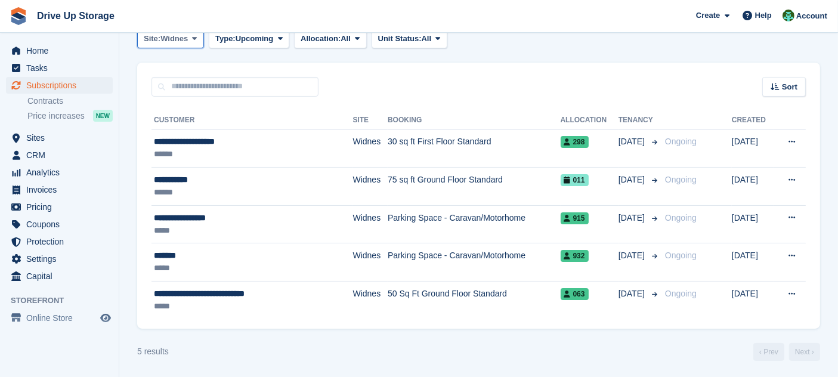
click at [171, 38] on span "Widnes" at bounding box center [173, 39] width 27 height 12
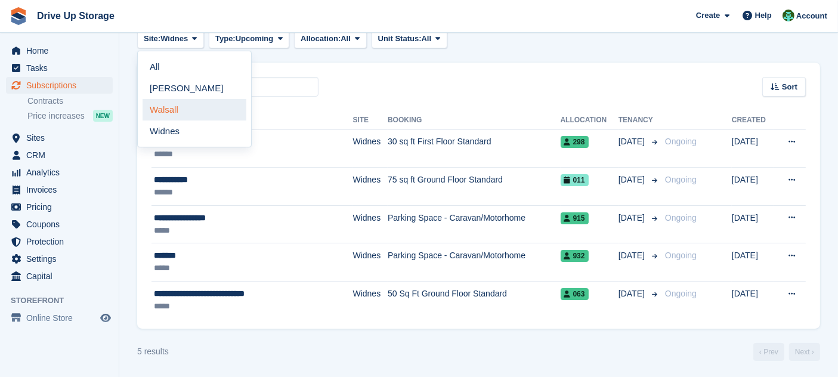
click at [185, 100] on link "Walsall" at bounding box center [195, 109] width 104 height 21
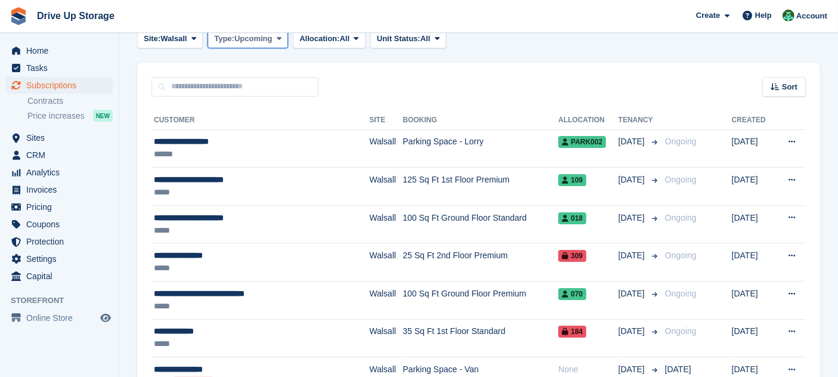
click at [277, 39] on button "Type: Upcoming" at bounding box center [248, 39] width 81 height 20
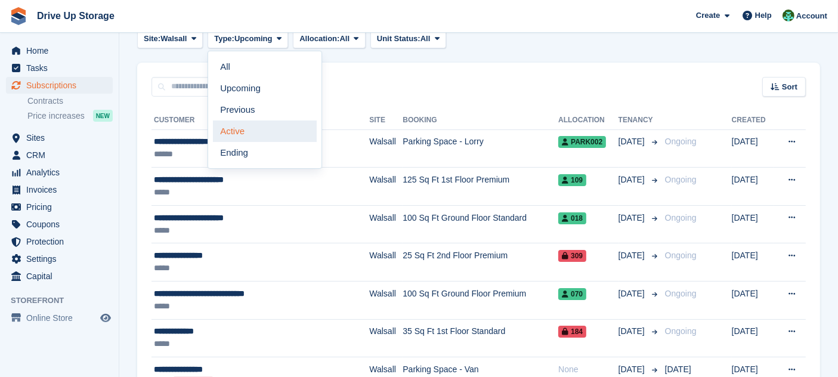
click at [258, 128] on link "Active" at bounding box center [265, 131] width 104 height 21
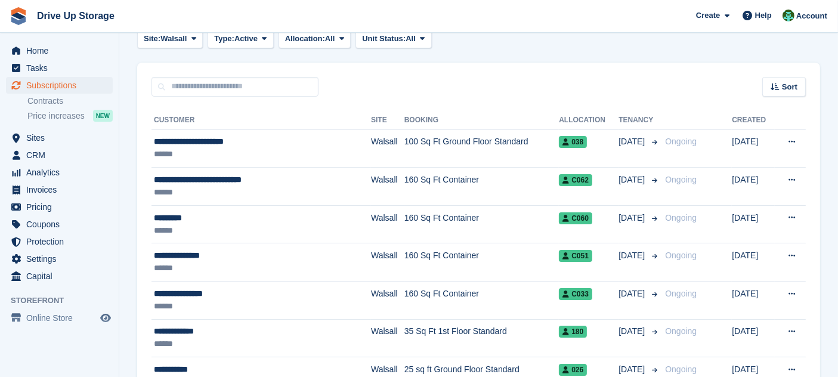
click at [355, 88] on div "Sort Sort by Customer name Date created Move in date Move out date Created (old…" at bounding box center [478, 80] width 683 height 34
click at [263, 45] on button "Type: Active" at bounding box center [241, 39] width 66 height 20
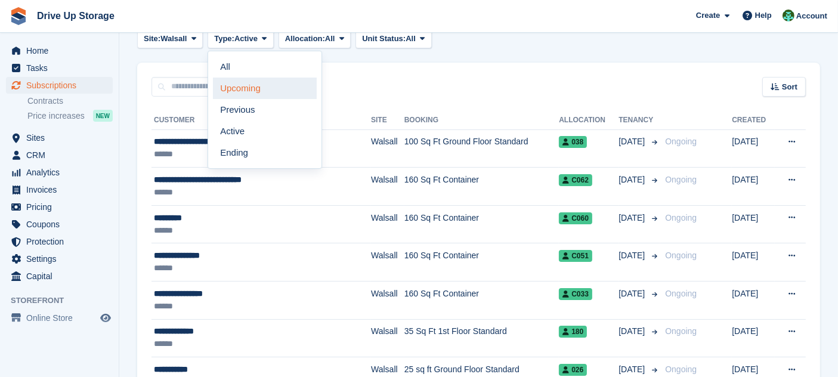
click at [261, 89] on link "Upcoming" at bounding box center [265, 88] width 104 height 21
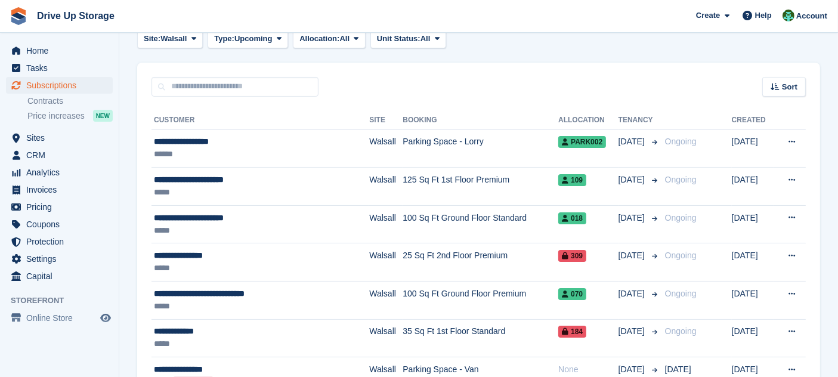
click at [347, 66] on div "Sort Sort by Customer name Date created Move in date Move out date Created (old…" at bounding box center [478, 80] width 683 height 34
click at [186, 39] on span "Walsall" at bounding box center [173, 39] width 26 height 12
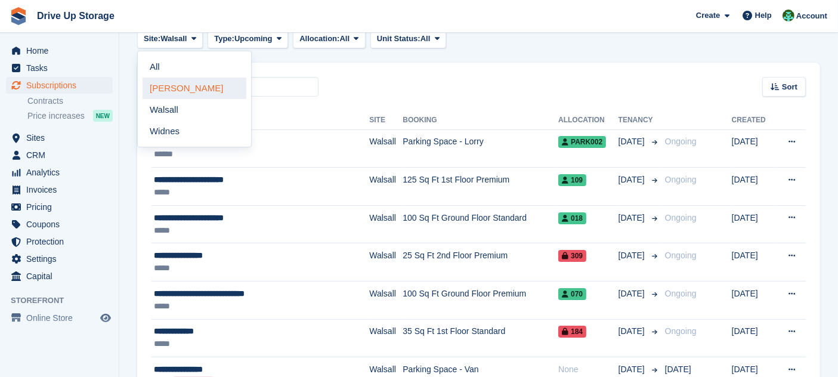
click at [186, 88] on link "[PERSON_NAME]" at bounding box center [195, 88] width 104 height 21
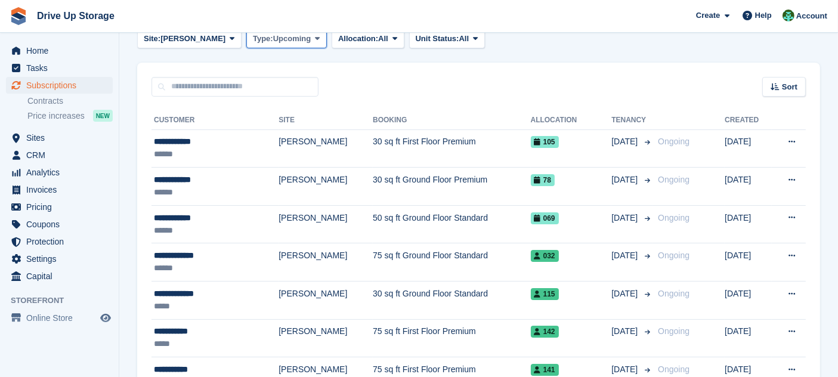
click at [246, 45] on button "Type: Upcoming" at bounding box center [286, 39] width 81 height 20
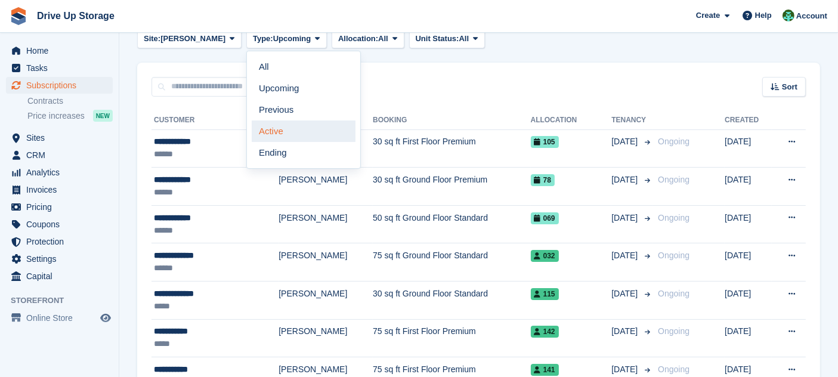
click at [252, 135] on link "Active" at bounding box center [304, 131] width 104 height 21
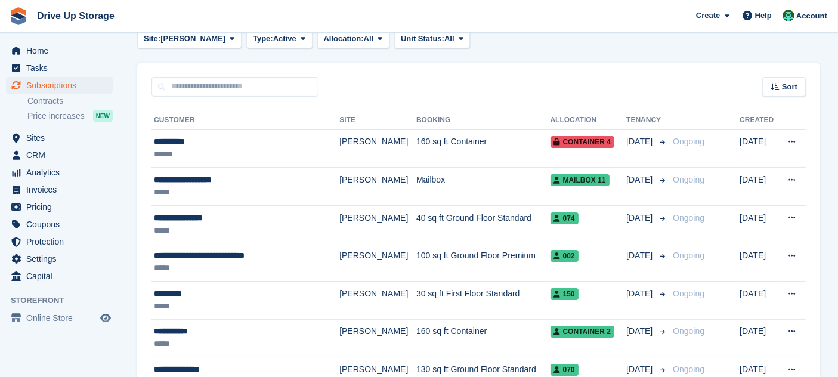
click at [370, 71] on div "Sort Sort by Customer name Date created Move in date Move out date Created (old…" at bounding box center [478, 80] width 683 height 34
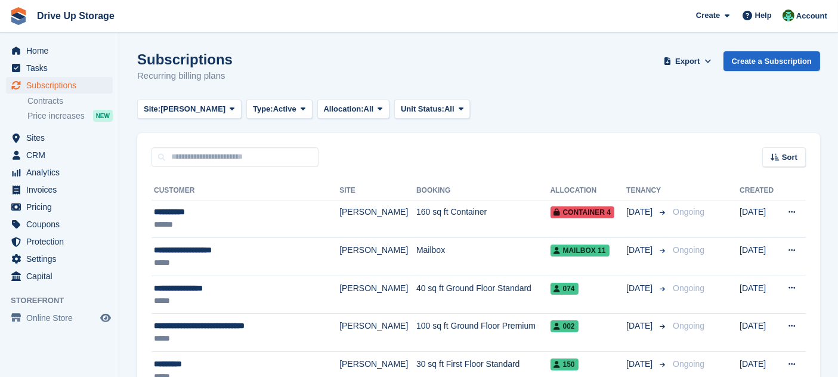
click at [365, 156] on div "Sort Sort by Customer name Date created Move in date Move out date Created (old…" at bounding box center [478, 150] width 683 height 34
click at [174, 112] on span "[PERSON_NAME]" at bounding box center [192, 109] width 65 height 12
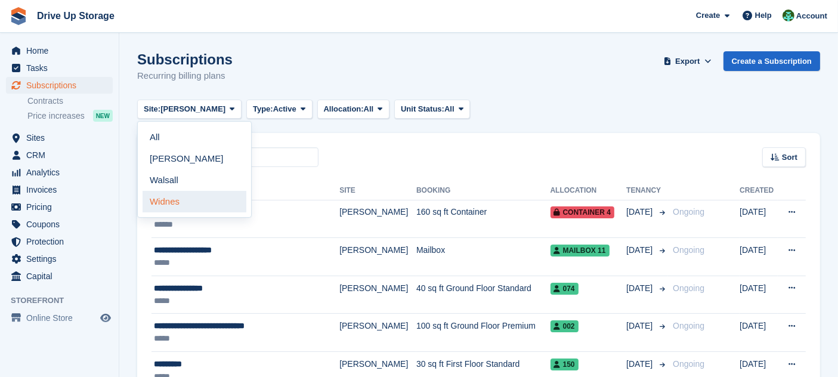
click at [171, 203] on link "Widnes" at bounding box center [195, 201] width 104 height 21
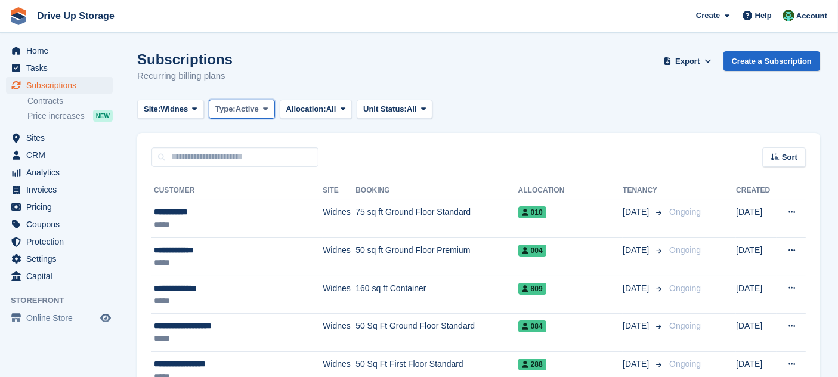
click at [233, 107] on span "Type:" at bounding box center [225, 109] width 20 height 12
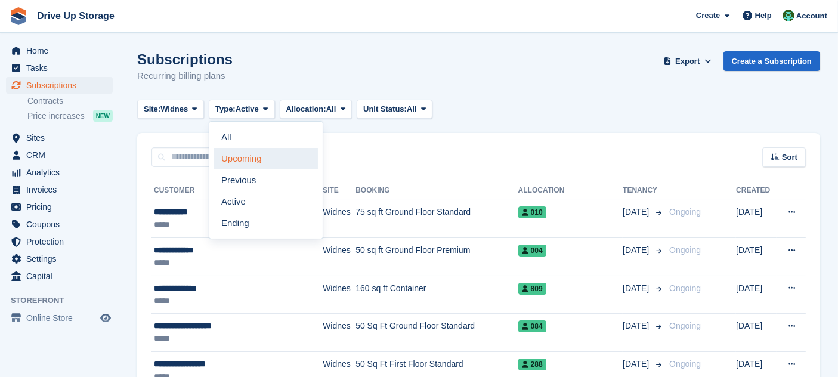
click at [239, 165] on link "Upcoming" at bounding box center [266, 158] width 104 height 21
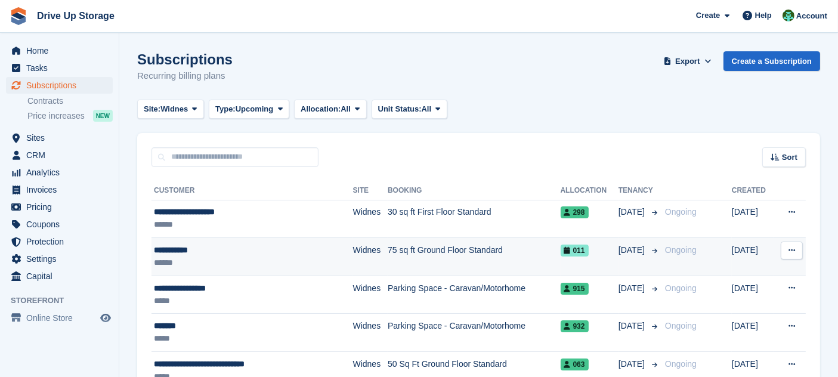
scroll to position [70, 0]
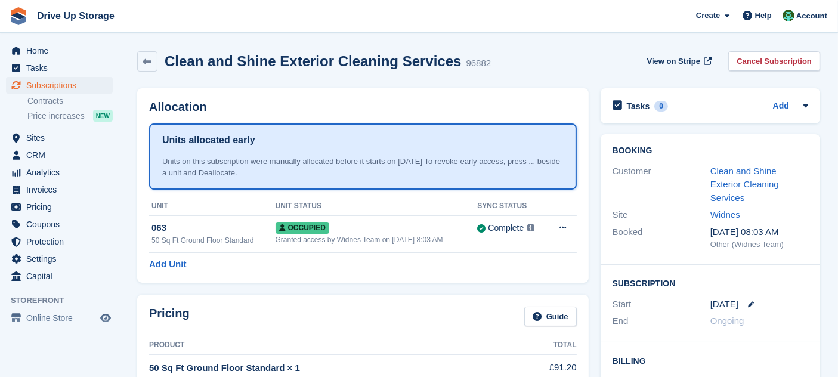
click at [307, 300] on div "Pricing Guide Product Total 50 Sq Ft Ground Floor Standard × 1 £91.20 every 4 w…" at bounding box center [363, 370] width 452 height 150
drag, startPoint x: 261, startPoint y: 305, endPoint x: 255, endPoint y: 297, distance: 10.8
click at [261, 307] on div "Pricing Guide" at bounding box center [363, 320] width 428 height 27
